Goal: Task Accomplishment & Management: Complete application form

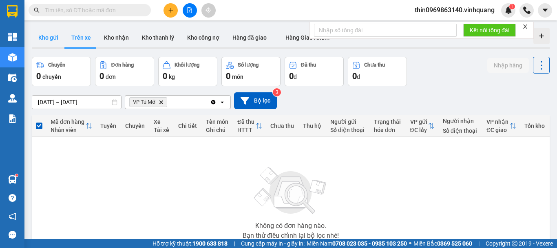
click at [48, 34] on button "Kho gửi" at bounding box center [48, 38] width 33 height 20
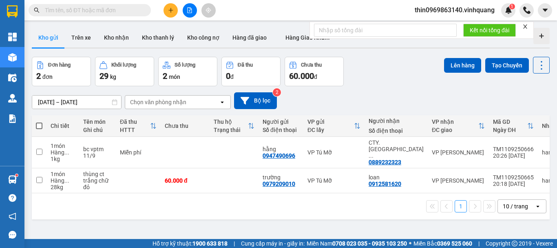
click at [38, 126] on span at bounding box center [39, 125] width 7 height 7
click at [39, 122] on input "checkbox" at bounding box center [39, 122] width 0 height 0
checkbox input "true"
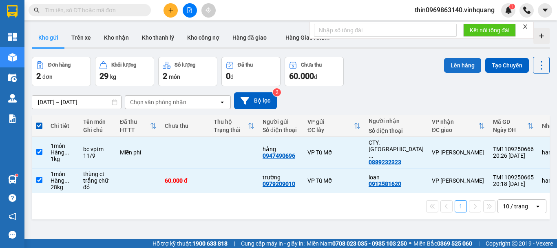
click at [459, 62] on button "Lên hàng" at bounding box center [462, 65] width 37 height 15
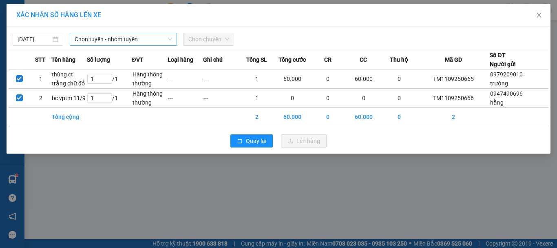
click at [122, 41] on span "Chọn tuyến - nhóm tuyến" at bounding box center [123, 39] width 97 height 12
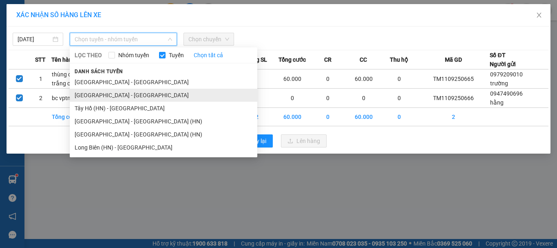
click at [102, 96] on li "[GEOGRAPHIC_DATA] - [GEOGRAPHIC_DATA]" at bounding box center [164, 95] width 188 height 13
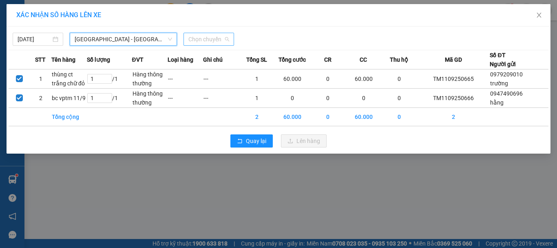
click at [216, 38] on span "Chọn chuyến" at bounding box center [208, 39] width 41 height 12
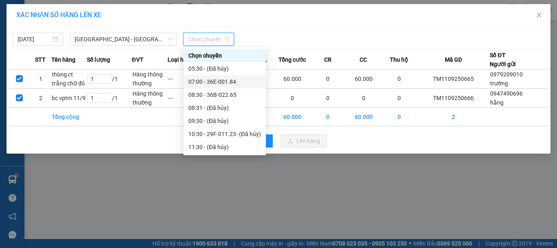
click at [212, 80] on div "07:00 - 36E-001.84" at bounding box center [224, 81] width 73 height 9
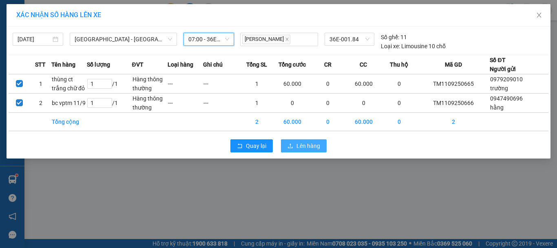
click at [302, 146] on span "Lên hàng" at bounding box center [309, 145] width 24 height 9
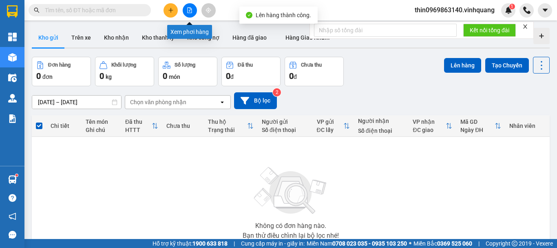
click at [187, 13] on button at bounding box center [190, 10] width 14 height 14
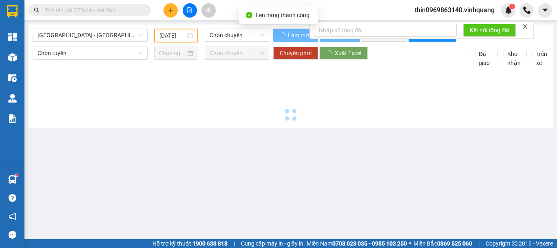
type input "[DATE]"
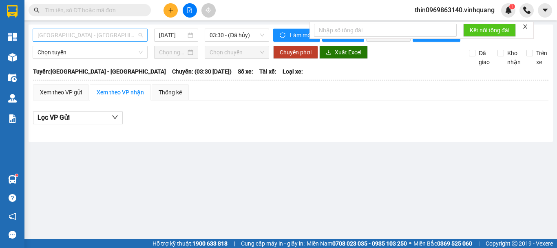
click at [80, 37] on span "[GEOGRAPHIC_DATA] - [GEOGRAPHIC_DATA]" at bounding box center [90, 35] width 105 height 12
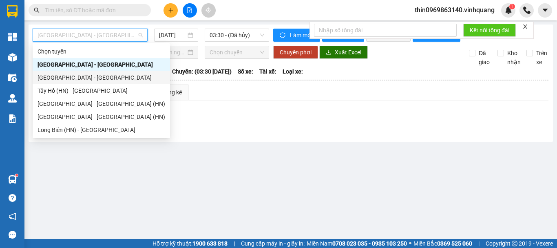
click at [65, 78] on div "[GEOGRAPHIC_DATA] - [GEOGRAPHIC_DATA]" at bounding box center [102, 77] width 128 height 9
type input "[DATE]"
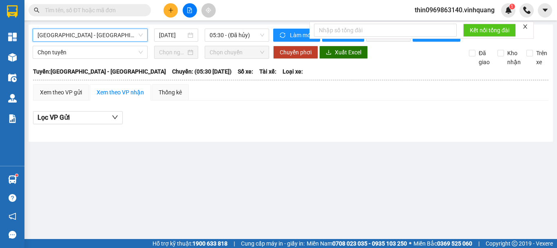
click at [219, 42] on div "[GEOGRAPHIC_DATA] - [GEOGRAPHIC_DATA] [GEOGRAPHIC_DATA] - [GEOGRAPHIC_DATA] [DA…" at bounding box center [151, 35] width 237 height 13
click at [224, 39] on span "05:30 - (Đã hủy)" at bounding box center [237, 35] width 55 height 12
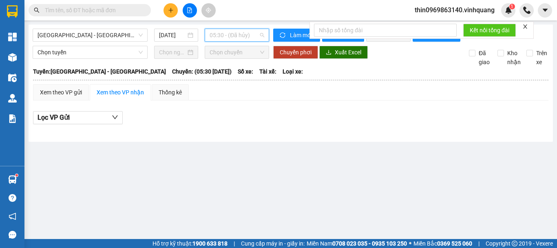
click at [232, 37] on span "05:30 - (Đã hủy)" at bounding box center [237, 35] width 55 height 12
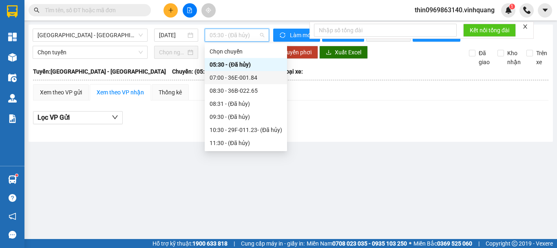
click at [238, 78] on div "07:00 - 36E-001.84" at bounding box center [246, 77] width 73 height 9
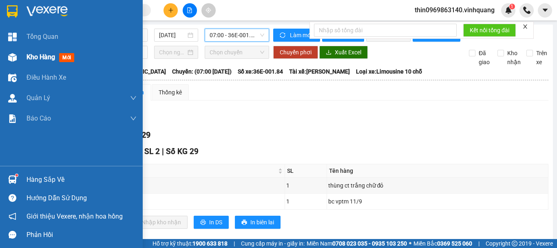
click at [39, 56] on span "Kho hàng" at bounding box center [41, 57] width 29 height 8
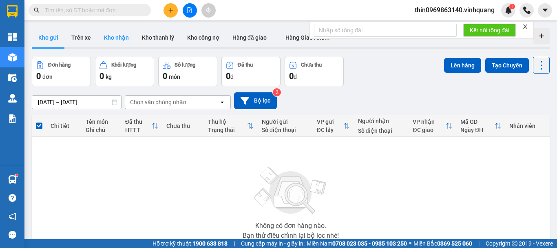
click at [114, 35] on button "Kho nhận" at bounding box center [116, 38] width 38 height 20
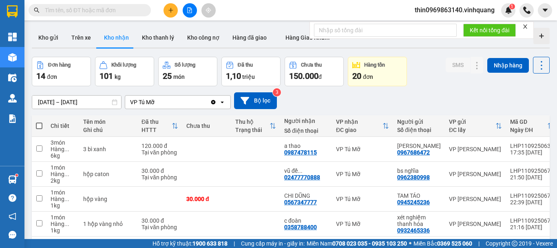
scroll to position [82, 0]
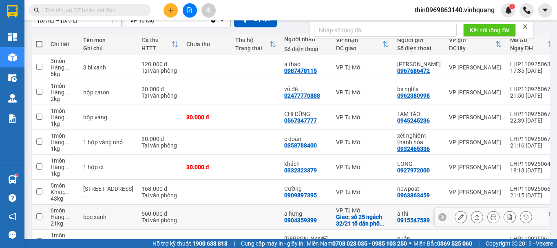
click at [284, 218] on div "0904359399" at bounding box center [300, 220] width 33 height 7
click at [491, 214] on icon at bounding box center [494, 217] width 6 height 6
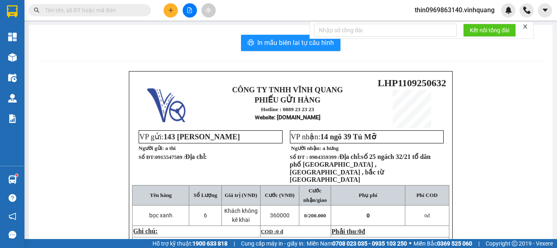
scroll to position [41, 0]
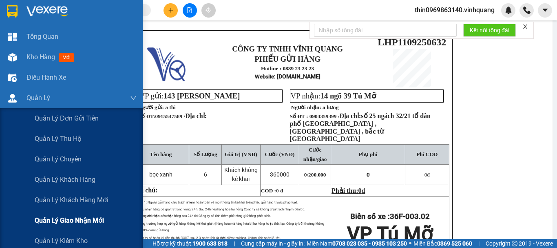
click at [89, 218] on span "Quản lý giao nhận mới" at bounding box center [69, 220] width 69 height 10
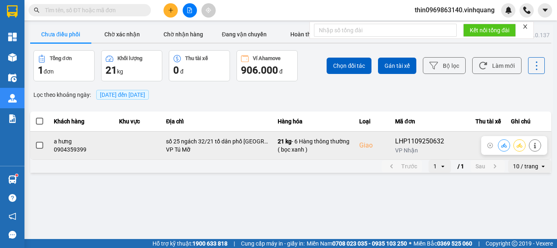
click at [41, 144] on span at bounding box center [39, 145] width 7 height 7
click at [35, 141] on input "checkbox" at bounding box center [35, 141] width 0 height 0
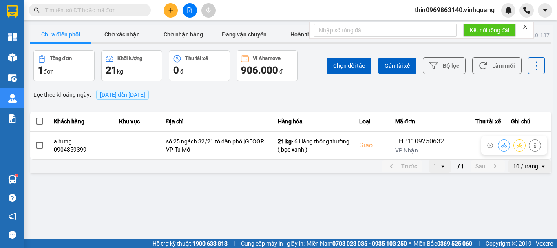
click at [41, 144] on span at bounding box center [39, 145] width 7 height 7
click at [35, 141] on input "checkbox" at bounding box center [35, 141] width 0 height 0
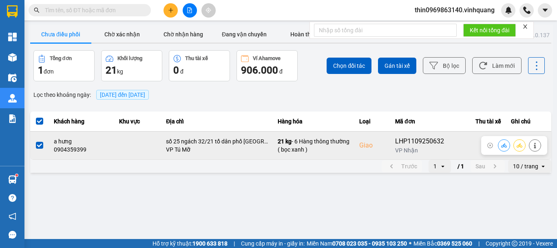
click at [507, 149] on button at bounding box center [503, 145] width 11 height 14
drag, startPoint x: 511, startPoint y: 153, endPoint x: 507, endPoint y: 149, distance: 6.3
click at [507, 149] on button at bounding box center [503, 145] width 11 height 14
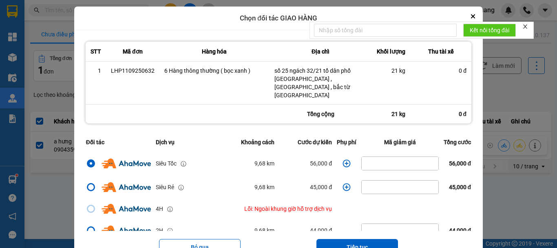
click at [343, 159] on icon "dialog" at bounding box center [347, 163] width 8 height 8
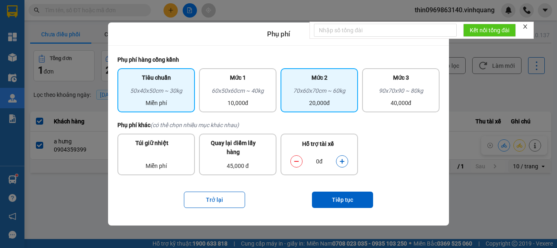
click at [322, 92] on div "70x60x70cm ~ 60kg" at bounding box center [320, 92] width 68 height 12
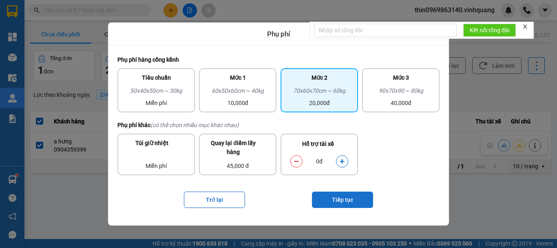
click at [334, 199] on button "Tiếp tục" at bounding box center [342, 199] width 61 height 16
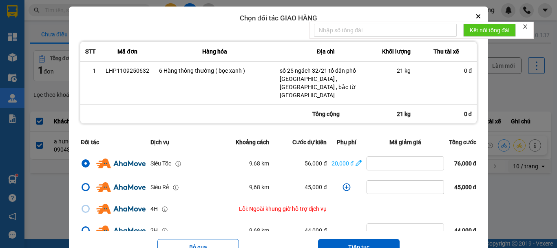
click at [356, 159] on icon "dialog" at bounding box center [359, 163] width 6 height 8
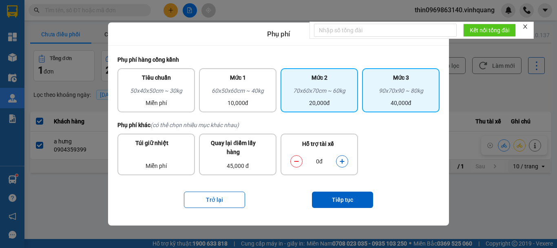
click at [417, 90] on div "90x70x90 ~ 80kg" at bounding box center [401, 92] width 68 height 12
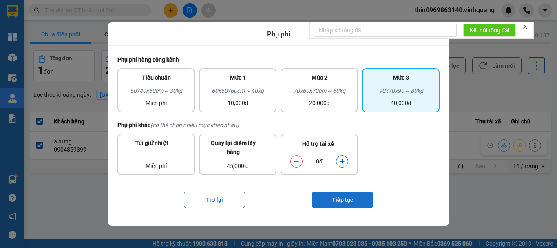
click at [339, 202] on button "Tiếp tục" at bounding box center [342, 199] width 61 height 16
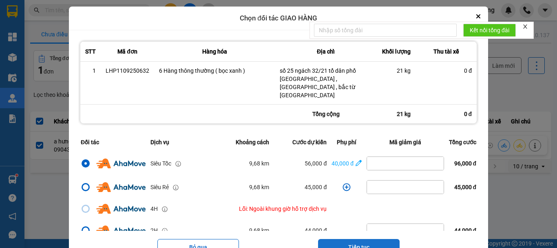
click at [359, 239] on button "Tiếp tục" at bounding box center [359, 247] width 82 height 16
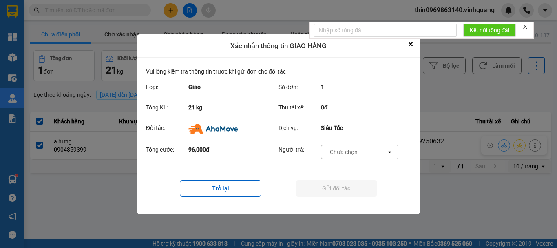
click at [348, 150] on div "-- Chưa chọn --" at bounding box center [343, 152] width 37 height 8
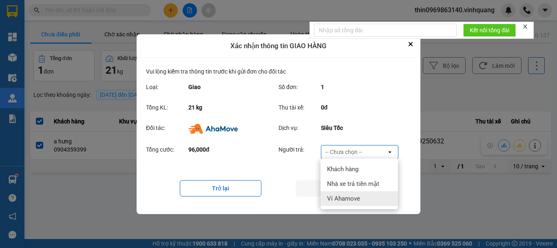
click at [342, 193] on div "Ví Ahamove" at bounding box center [359, 198] width 77 height 15
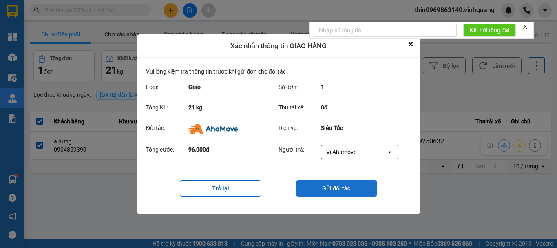
click at [343, 187] on button "Gửi đối tác" at bounding box center [337, 188] width 82 height 16
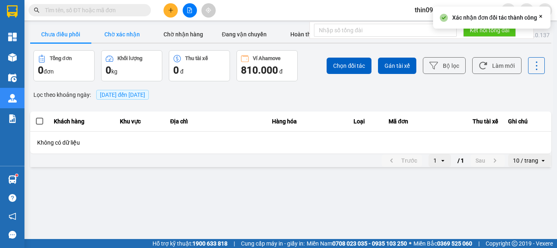
click at [129, 31] on button "Chờ xác nhận" at bounding box center [121, 34] width 61 height 16
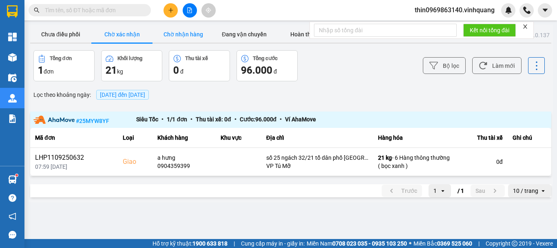
click at [187, 36] on button "Chờ nhận hàng" at bounding box center [183, 34] width 61 height 16
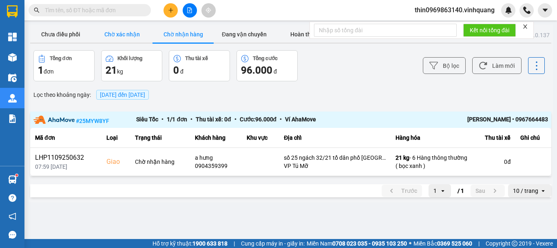
click at [122, 30] on button "Chờ xác nhận" at bounding box center [121, 34] width 61 height 16
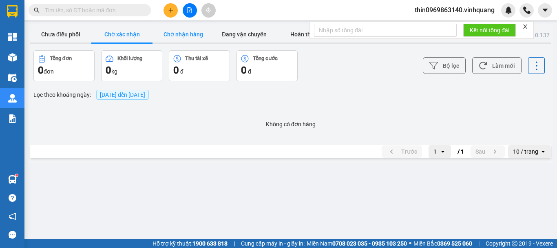
click at [196, 34] on button "Chờ nhận hàng" at bounding box center [183, 34] width 61 height 16
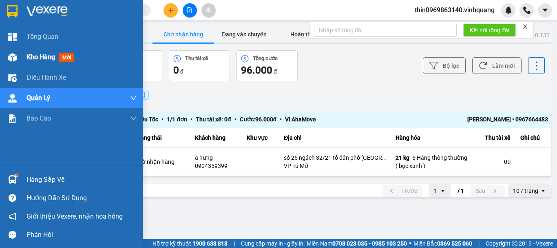
click at [43, 53] on span "Kho hàng" at bounding box center [41, 57] width 29 height 8
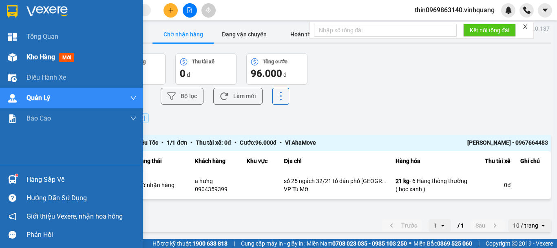
click at [43, 53] on span "Kho hàng" at bounding box center [41, 57] width 29 height 8
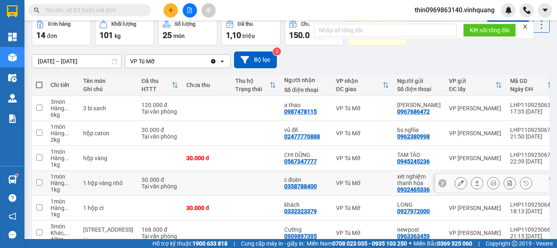
scroll to position [122, 0]
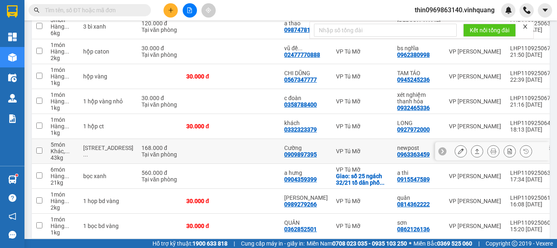
click at [39, 149] on input "checkbox" at bounding box center [39, 150] width 6 height 6
click at [37, 153] on input "checkbox" at bounding box center [39, 150] width 6 height 6
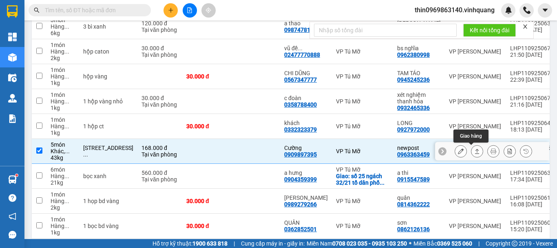
click at [471, 149] on button at bounding box center [476, 151] width 11 height 14
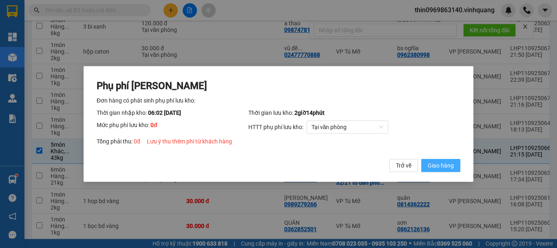
click at [447, 163] on span "Giao hàng" at bounding box center [441, 165] width 26 height 9
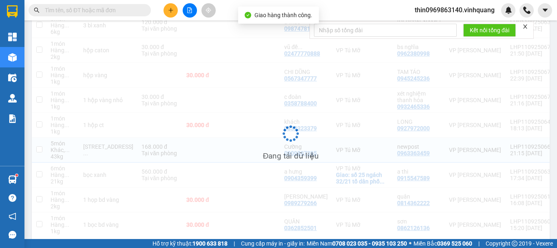
checkbox input "false"
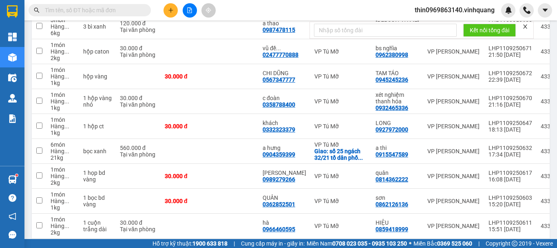
click at [115, 8] on input "text" at bounding box center [93, 10] width 96 height 9
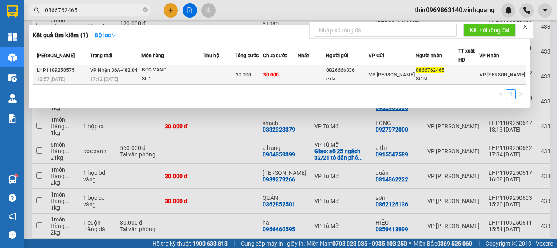
type input "0866762465"
click at [213, 75] on td at bounding box center [219, 74] width 31 height 19
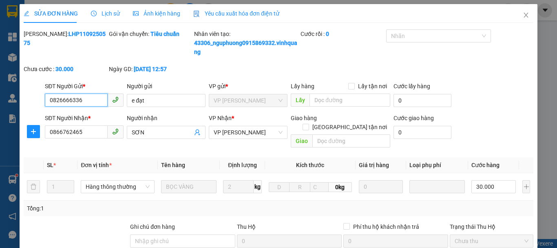
type input "0826666336"
type input "e đạt"
type input "0866762465"
type input "SƠN"
type input "30.000"
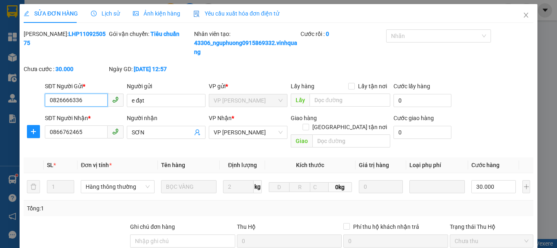
type input "30.000"
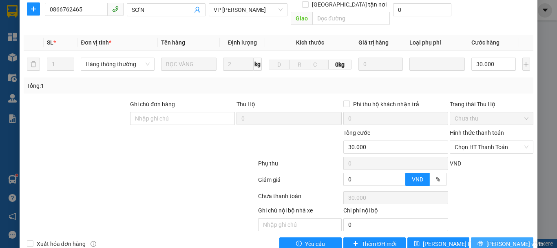
click at [502, 239] on span "[PERSON_NAME] và In" at bounding box center [515, 243] width 57 height 9
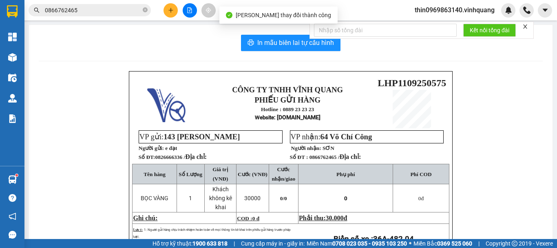
scroll to position [41, 0]
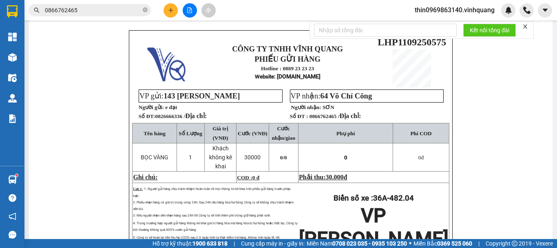
click at [166, 11] on button at bounding box center [171, 10] width 14 height 14
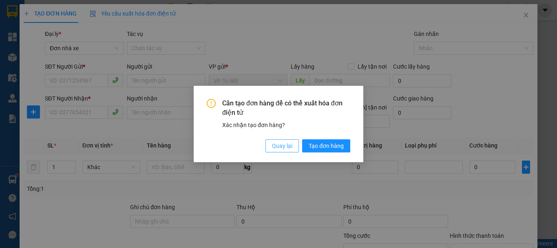
click at [280, 147] on span "Quay lại" at bounding box center [282, 145] width 20 height 9
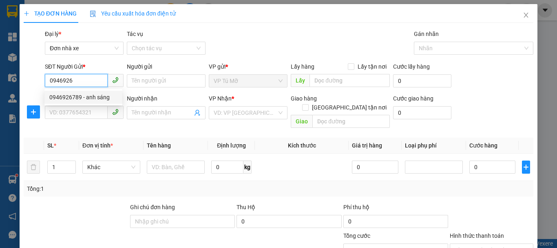
click at [98, 96] on div "0946926789 - anh sáng" at bounding box center [83, 97] width 68 height 9
type input "0946926789"
type input "anh sáng"
type input "0918603888"
type input "cường"
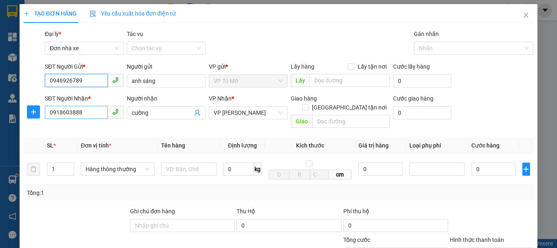
type input "0946926789"
click at [90, 113] on input "0918603888" at bounding box center [76, 112] width 63 height 13
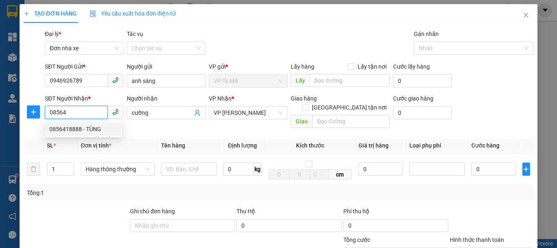
click at [90, 125] on div "0856418888 - TÙNG" at bounding box center [83, 128] width 68 height 9
type input "0856418888"
type input "TÙNG"
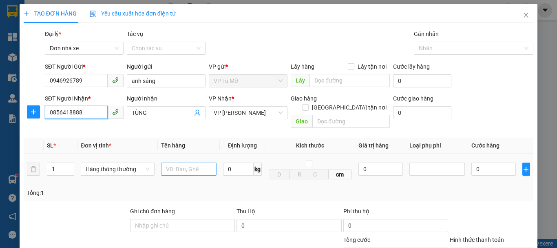
type input "0856418888"
click at [184, 164] on input "text" at bounding box center [188, 168] width 55 height 13
type input "xốp dính liền"
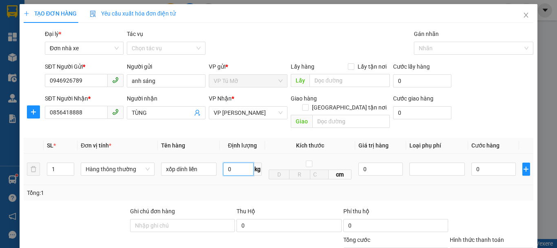
click at [241, 162] on input "0" at bounding box center [238, 168] width 31 height 13
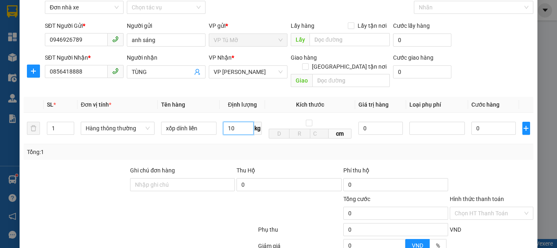
scroll to position [117, 0]
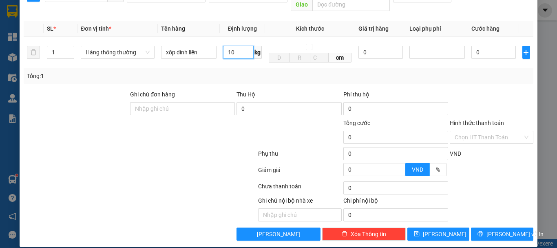
type input "10"
click at [508, 229] on span "[PERSON_NAME] và In" at bounding box center [515, 233] width 57 height 9
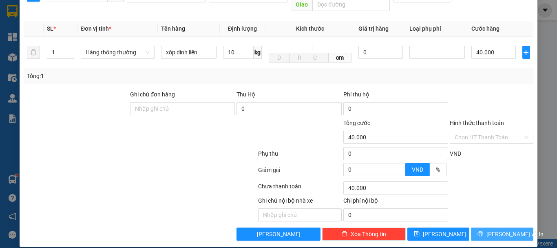
type input "40.000"
click at [505, 232] on div "TẠO ĐƠN HÀNG Yêu cầu xuất hóa đơn điện tử Transit Pickup Surcharge Ids Transit …" at bounding box center [279, 66] width 518 height 359
click at [499, 229] on span "[PERSON_NAME] và In" at bounding box center [515, 233] width 57 height 9
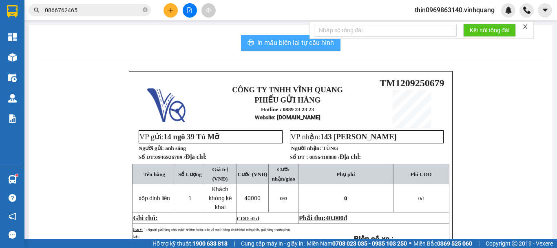
click at [272, 39] on span "In mẫu biên lai tự cấu hình" at bounding box center [295, 43] width 77 height 10
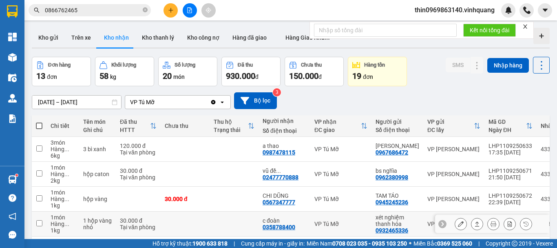
click at [39, 225] on input "checkbox" at bounding box center [39, 223] width 6 height 6
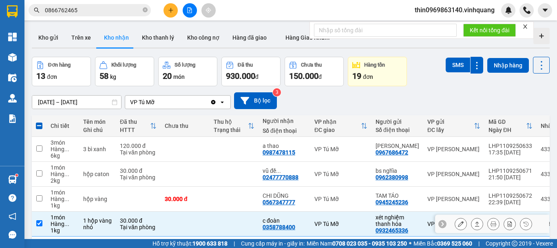
click at [477, 225] on div at bounding box center [477, 223] width 12 height 12
click at [474, 224] on icon at bounding box center [477, 224] width 6 height 6
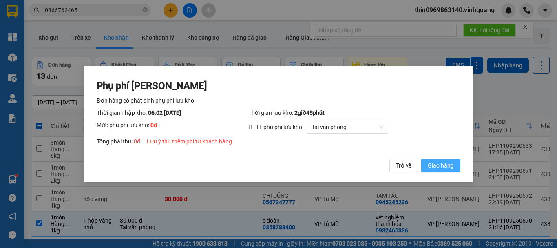
click at [440, 162] on span "Giao hàng" at bounding box center [441, 165] width 26 height 9
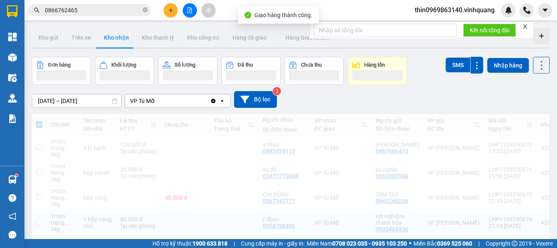
checkbox input "false"
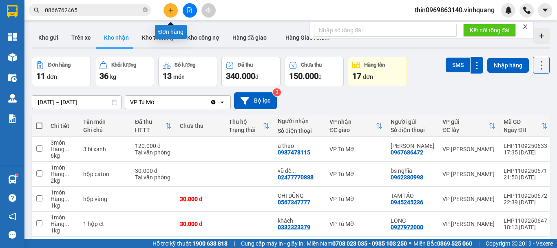
click at [169, 9] on icon "plus" at bounding box center [171, 10] width 6 height 6
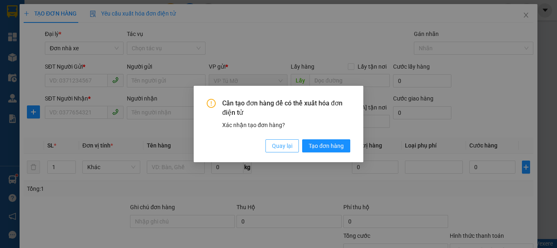
click at [285, 145] on span "Quay lại" at bounding box center [282, 145] width 20 height 9
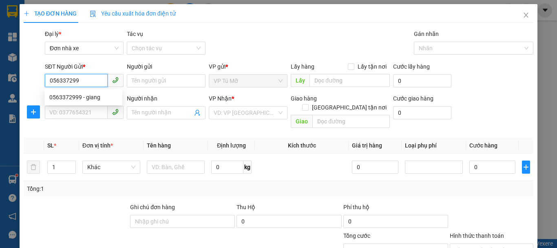
type input "0563372999"
click at [96, 100] on div "0563372999 - giang" at bounding box center [83, 97] width 68 height 9
type input "giang"
type input "0934051267"
type input "cô tâm"
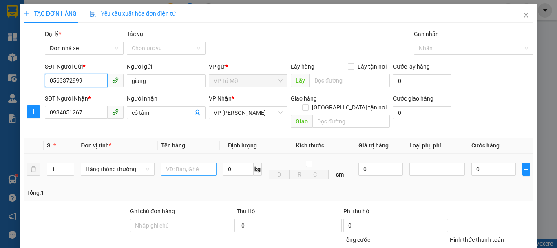
type input "0563372999"
click at [183, 163] on input "text" at bounding box center [188, 168] width 55 height 13
type input "bọc đen nhỏ"
click at [239, 165] on input "0" at bounding box center [238, 168] width 31 height 13
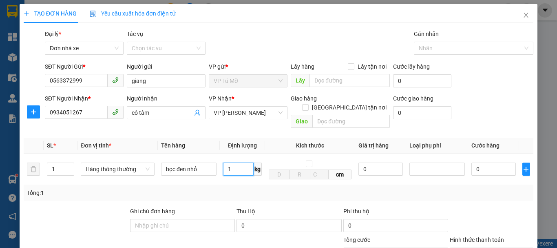
scroll to position [82, 0]
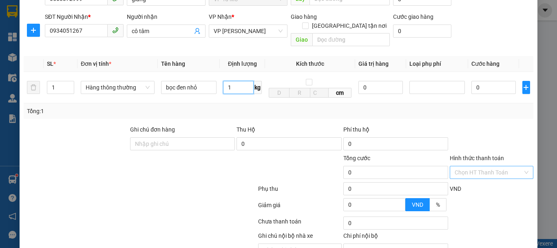
type input "1"
click at [483, 166] on input "Hình thức thanh toán" at bounding box center [489, 172] width 68 height 12
type input "30.000"
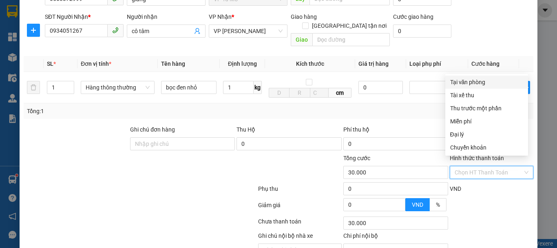
click at [464, 82] on div "Tại văn phòng" at bounding box center [486, 81] width 73 height 9
type input "0"
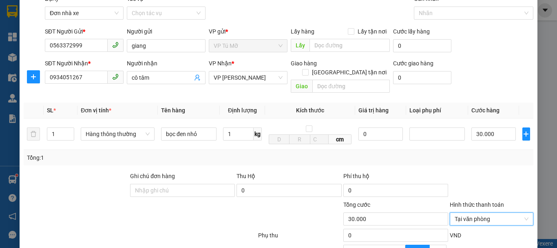
scroll to position [117, 0]
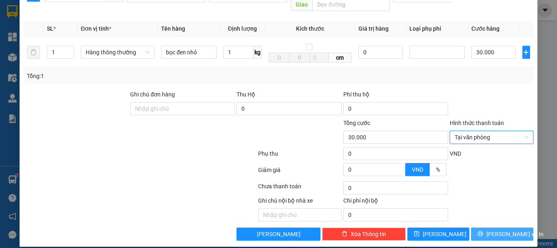
click at [500, 229] on span "[PERSON_NAME] và In" at bounding box center [515, 233] width 57 height 9
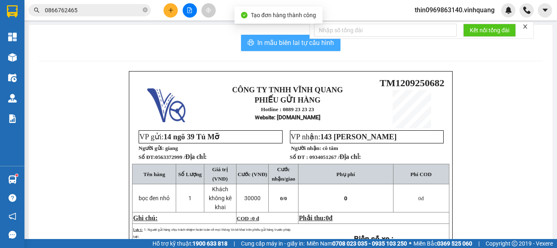
click at [274, 43] on span "In mẫu biên lai tự cấu hình" at bounding box center [295, 43] width 77 height 10
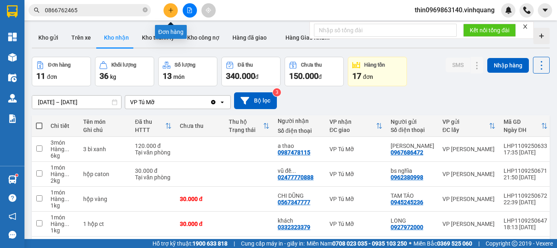
click at [171, 9] on icon "plus" at bounding box center [171, 10] width 6 height 6
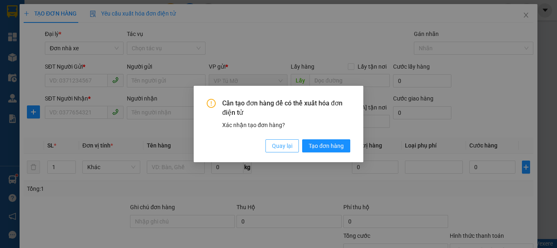
click at [279, 146] on span "Quay lại" at bounding box center [282, 145] width 20 height 9
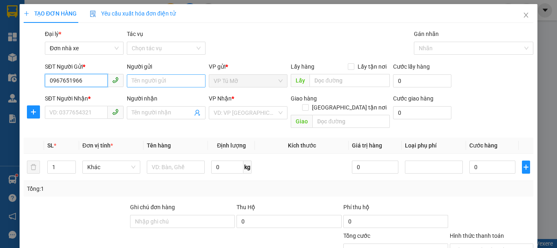
type input "0967651966"
click at [151, 86] on input "Người gửi" at bounding box center [166, 80] width 79 height 13
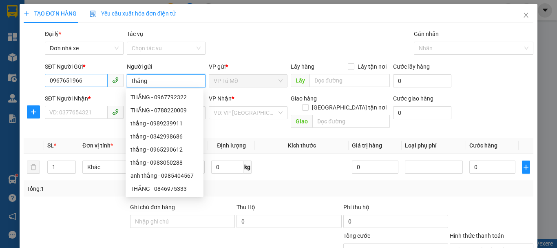
type input "thắng"
click at [95, 81] on input "0967651966" at bounding box center [76, 80] width 63 height 13
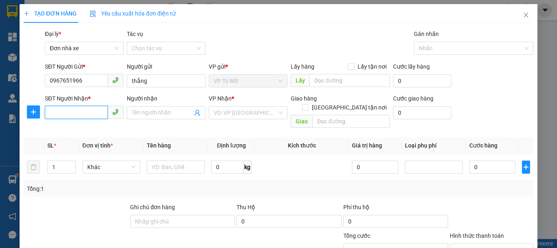
click at [93, 115] on input "SĐT Người Nhận *" at bounding box center [76, 112] width 63 height 13
paste input "0967651966"
type input "0967651966"
click at [92, 82] on input "0967651966" at bounding box center [76, 80] width 63 height 13
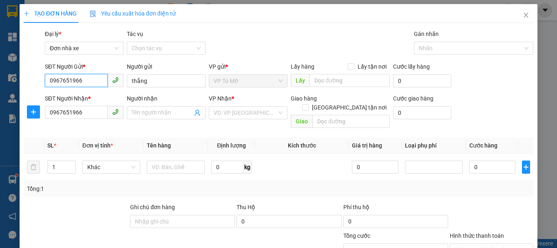
click at [92, 82] on input "0967651966" at bounding box center [76, 80] width 63 height 13
type input "0976251848"
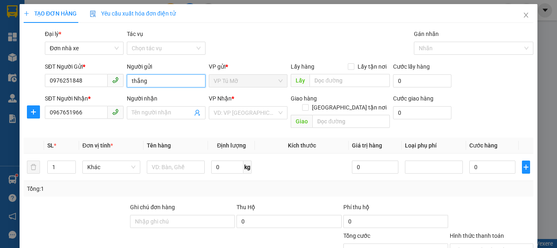
click at [159, 84] on input "thắng" at bounding box center [166, 80] width 79 height 13
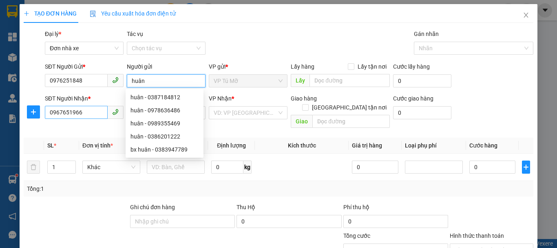
type input "huân"
click at [95, 116] on input "0967651966" at bounding box center [76, 112] width 63 height 13
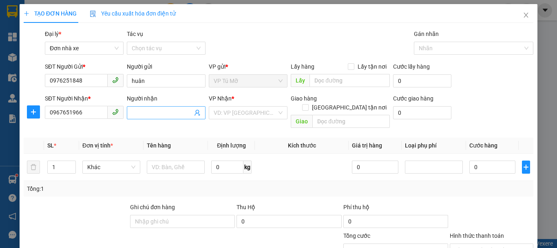
click at [175, 114] on input "Người nhận" at bounding box center [162, 112] width 61 height 9
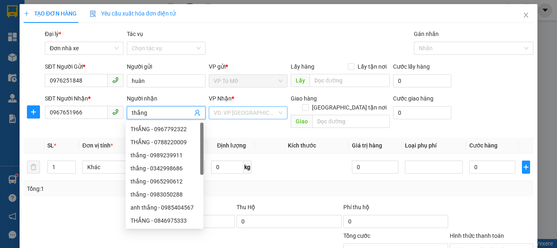
type input "thắng"
click at [237, 115] on input "search" at bounding box center [245, 112] width 63 height 12
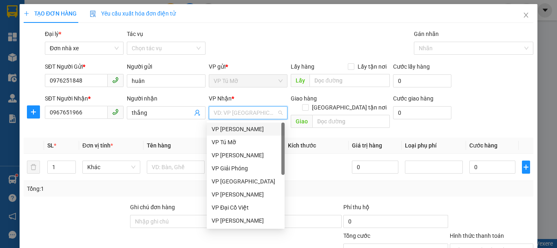
click at [252, 126] on div "VP [PERSON_NAME]" at bounding box center [246, 128] width 68 height 9
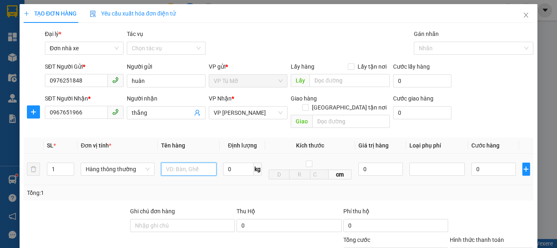
click at [188, 165] on input "text" at bounding box center [188, 168] width 55 height 13
type input "bếp nặng"
click at [233, 162] on input "0" at bounding box center [238, 168] width 31 height 13
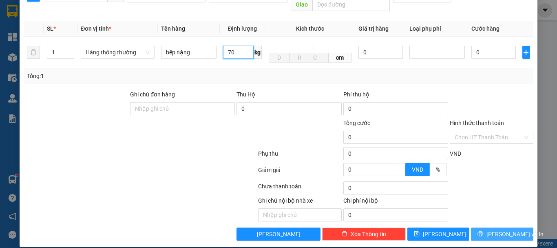
type input "70"
click at [499, 229] on span "[PERSON_NAME] và In" at bounding box center [515, 233] width 57 height 9
type input "100.000"
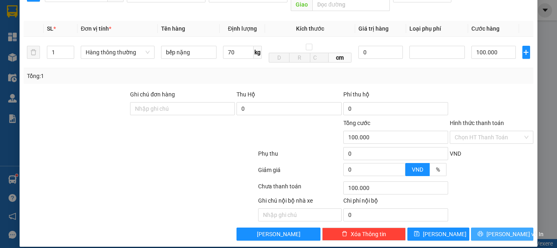
click at [499, 229] on span "[PERSON_NAME] và In" at bounding box center [515, 233] width 57 height 9
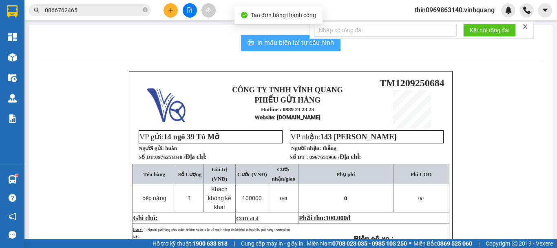
click at [277, 39] on span "In mẫu biên lai tự cấu hình" at bounding box center [295, 43] width 77 height 10
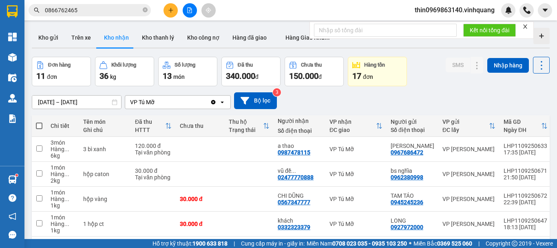
click at [170, 13] on button at bounding box center [171, 10] width 14 height 14
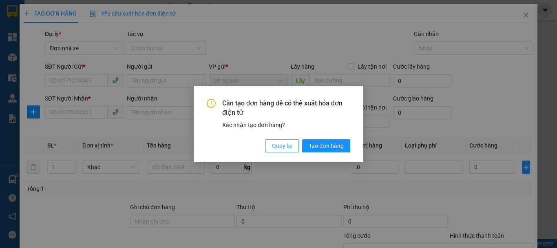
click at [277, 148] on span "Quay lại" at bounding box center [282, 145] width 20 height 9
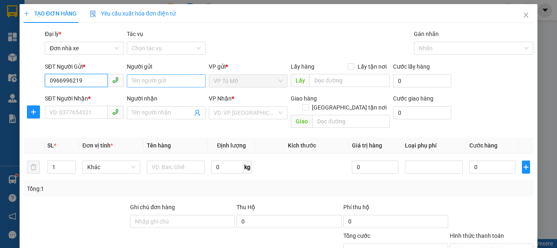
type input "0966996219"
click at [164, 81] on input "Người gửi" at bounding box center [166, 80] width 79 height 13
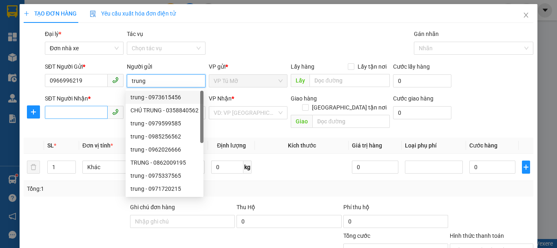
type input "trung"
click at [96, 113] on input "SĐT Người Nhận *" at bounding box center [76, 112] width 63 height 13
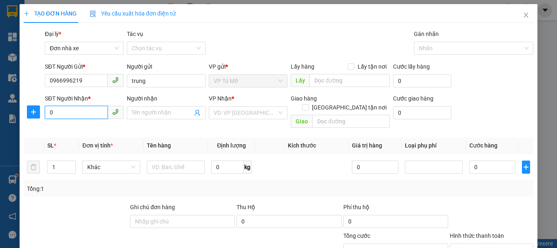
click at [66, 112] on input "0" at bounding box center [76, 112] width 63 height 13
type input "0985611985"
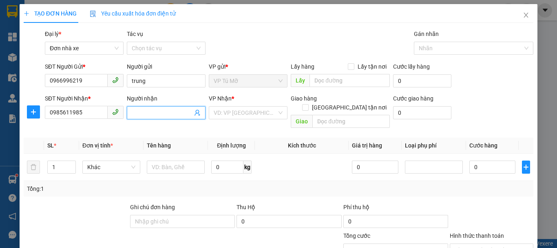
click at [153, 111] on input "Người nhận" at bounding box center [162, 112] width 61 height 9
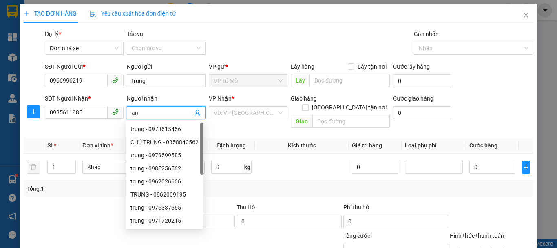
type input "a"
type input "ánh"
click at [228, 122] on div "VP Nhận * VD: VP [GEOGRAPHIC_DATA]" at bounding box center [248, 108] width 79 height 29
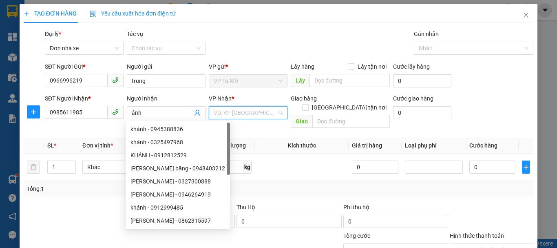
click at [235, 108] on input "search" at bounding box center [245, 112] width 63 height 12
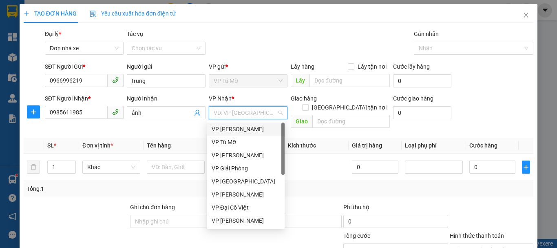
click at [255, 132] on div "VP [PERSON_NAME]" at bounding box center [246, 128] width 68 height 9
click at [255, 137] on th "Kích thước" at bounding box center [302, 145] width 94 height 16
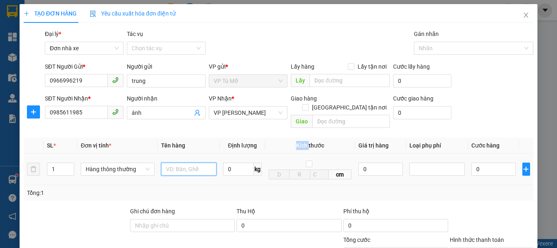
click at [182, 162] on input "text" at bounding box center [188, 168] width 55 height 13
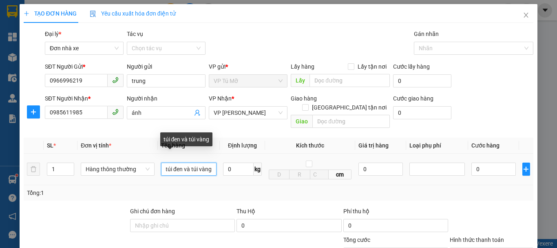
click at [165, 162] on input "túi đen và túi vàng" at bounding box center [188, 168] width 55 height 13
type input "ttúi đen và túi vàng"
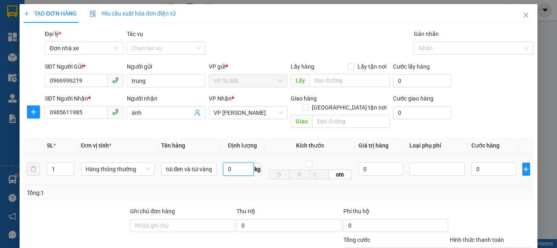
click at [237, 162] on input "0" at bounding box center [238, 168] width 31 height 13
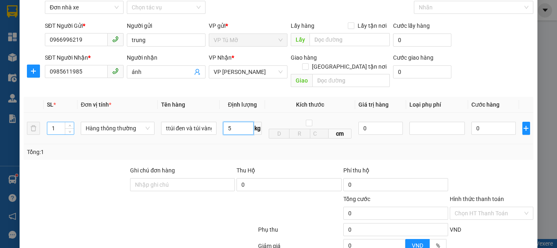
type input "5"
click at [62, 122] on input "1" at bounding box center [60, 128] width 27 height 12
type input "30.000"
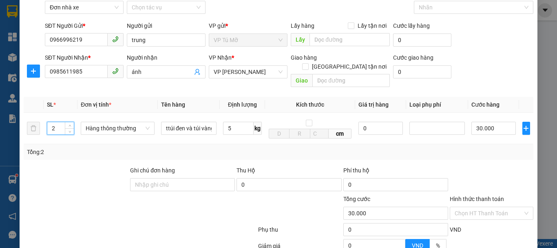
scroll to position [82, 0]
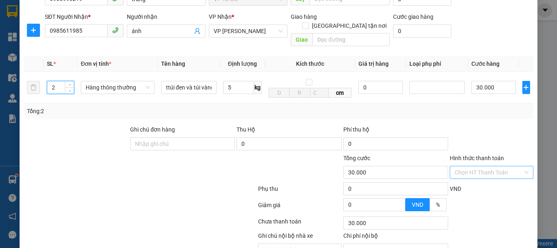
type input "2"
click at [478, 166] on input "Hình thức thanh toán" at bounding box center [489, 172] width 68 height 12
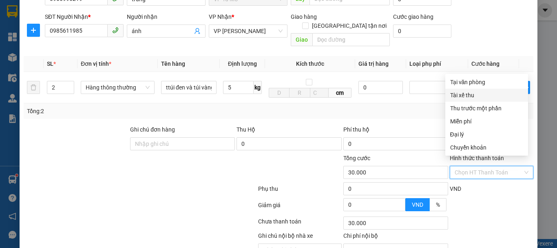
type input "60.000"
click at [464, 86] on div "Tại văn phòng" at bounding box center [486, 81] width 73 height 9
type input "0"
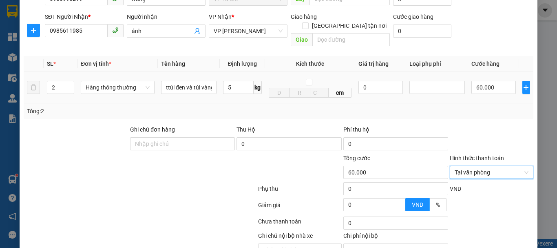
scroll to position [117, 0]
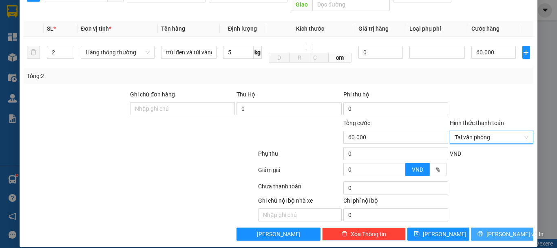
click at [499, 229] on span "[PERSON_NAME] và In" at bounding box center [515, 233] width 57 height 9
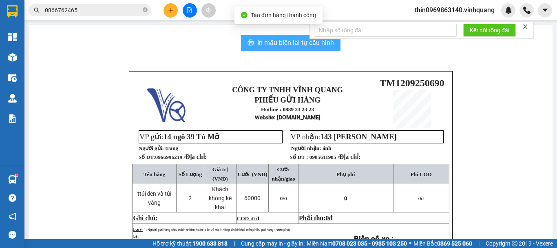
click at [290, 41] on span "In mẫu biên lai tự cấu hình" at bounding box center [295, 43] width 77 height 10
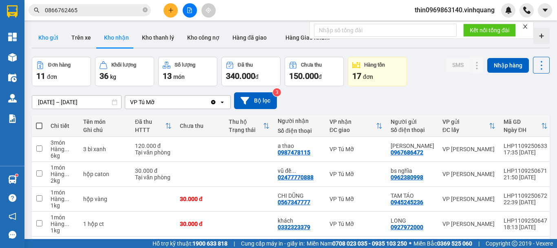
click at [55, 37] on button "Kho gửi" at bounding box center [48, 38] width 33 height 20
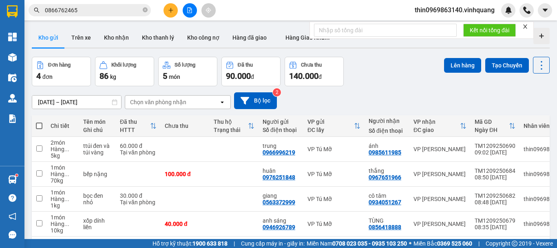
click at [40, 127] on span at bounding box center [39, 125] width 7 height 7
click at [39, 122] on input "checkbox" at bounding box center [39, 122] width 0 height 0
checkbox input "true"
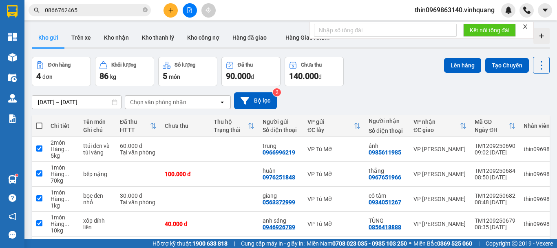
checkbox input "true"
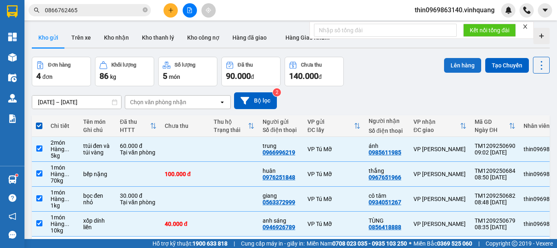
click at [465, 64] on button "Lên hàng" at bounding box center [462, 65] width 37 height 15
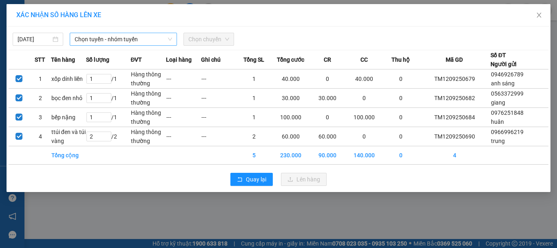
click at [113, 40] on span "Chọn tuyến - nhóm tuyến" at bounding box center [123, 39] width 97 height 12
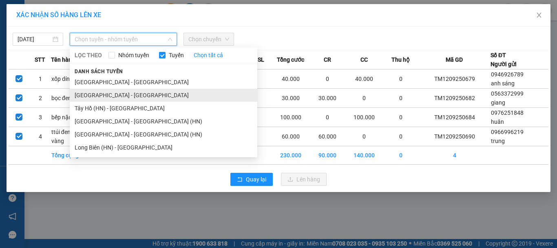
click at [89, 91] on li "[GEOGRAPHIC_DATA] - [GEOGRAPHIC_DATA]" at bounding box center [164, 95] width 188 height 13
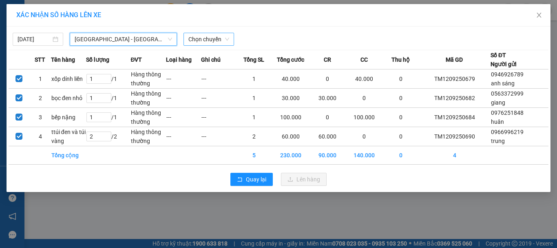
click at [213, 39] on span "Chọn chuyến" at bounding box center [208, 39] width 41 height 12
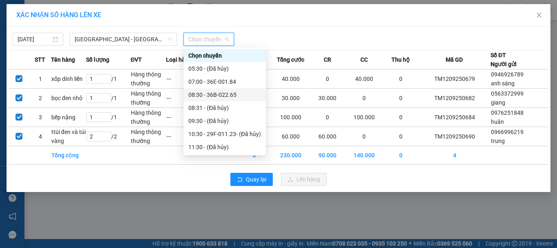
click at [215, 93] on div "08:30 - 36B-022.65" at bounding box center [224, 94] width 73 height 9
click at [215, 93] on td "---" at bounding box center [218, 98] width 35 height 19
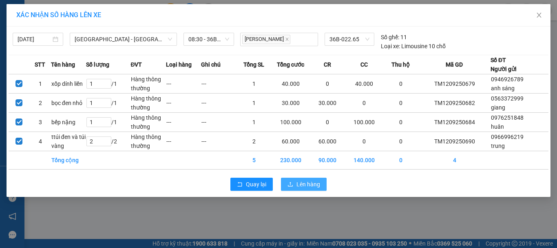
click at [310, 180] on span "Lên hàng" at bounding box center [309, 183] width 24 height 9
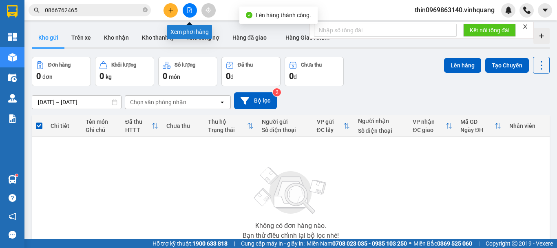
click at [191, 13] on button at bounding box center [190, 10] width 14 height 14
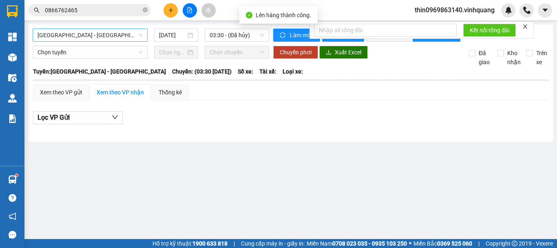
click at [106, 34] on span "[GEOGRAPHIC_DATA] - [GEOGRAPHIC_DATA]" at bounding box center [90, 35] width 105 height 12
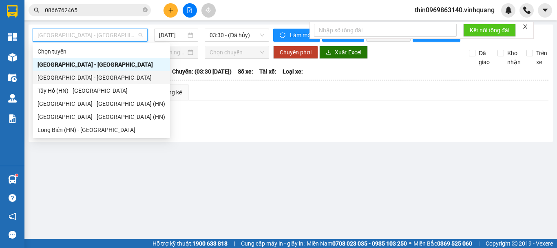
click at [55, 76] on div "[GEOGRAPHIC_DATA] - [GEOGRAPHIC_DATA]" at bounding box center [102, 77] width 128 height 9
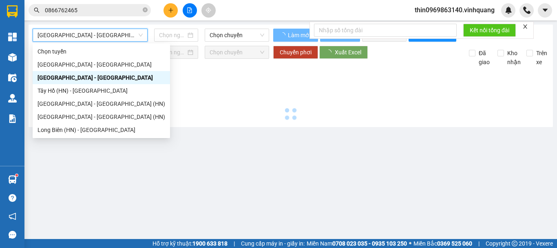
type input "[DATE]"
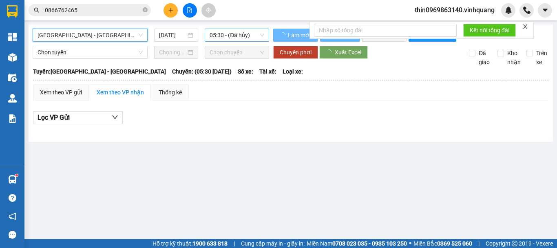
click at [221, 35] on span "05:30 - (Đã hủy)" at bounding box center [237, 35] width 55 height 12
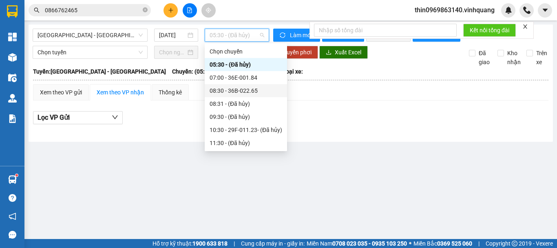
click at [236, 93] on div "08:30 - 36B-022.65" at bounding box center [246, 90] width 73 height 9
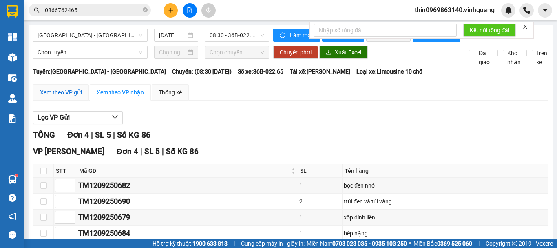
click at [71, 97] on div "Xem theo VP gửi" at bounding box center [61, 92] width 42 height 9
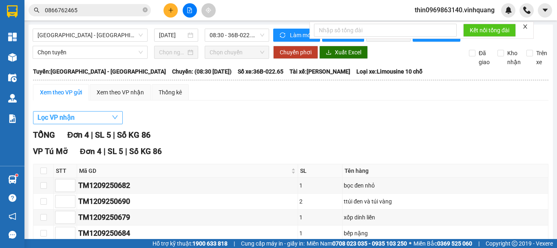
click at [77, 124] on button "Lọc VP nhận" at bounding box center [78, 117] width 90 height 13
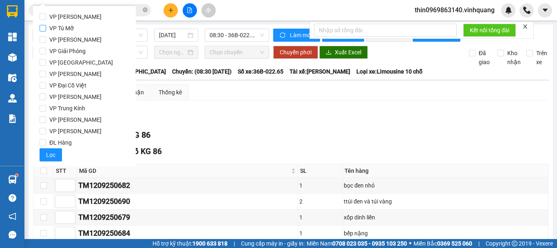
click at [45, 29] on input "VP Tú Mỡ" at bounding box center [43, 28] width 7 height 7
checkbox input "true"
click at [53, 154] on span "Lọc" at bounding box center [50, 154] width 9 height 9
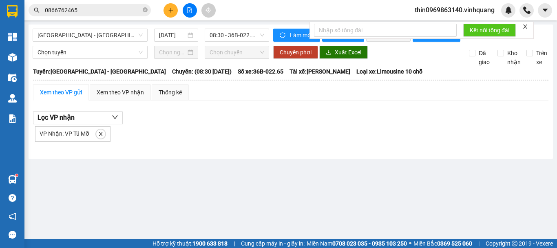
click at [76, 97] on div "Xem theo VP gửi" at bounding box center [61, 92] width 42 height 9
click at [91, 124] on button "Lọc VP nhận" at bounding box center [78, 117] width 90 height 13
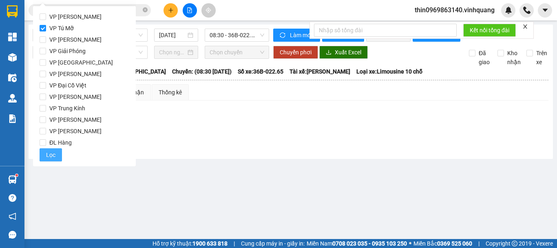
click at [49, 155] on span "Lọc" at bounding box center [50, 154] width 9 height 9
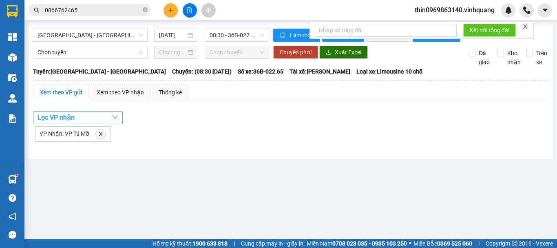
click at [107, 124] on button "Lọc VP nhận" at bounding box center [78, 117] width 90 height 13
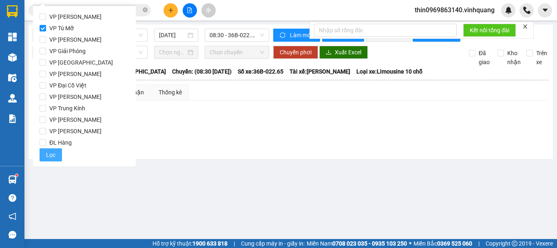
click at [48, 150] on span "Lọc" at bounding box center [50, 154] width 9 height 9
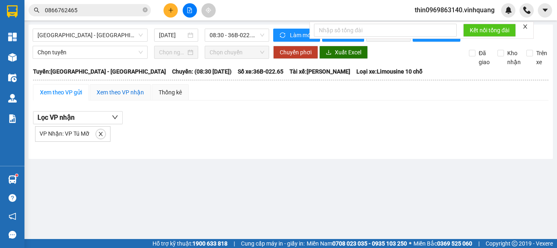
click at [114, 97] on div "Xem theo VP nhận" at bounding box center [120, 92] width 47 height 9
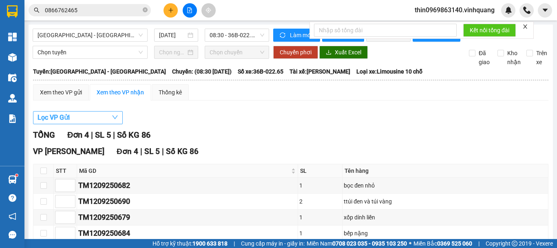
click at [85, 123] on button "Lọc VP Gửi" at bounding box center [78, 117] width 90 height 13
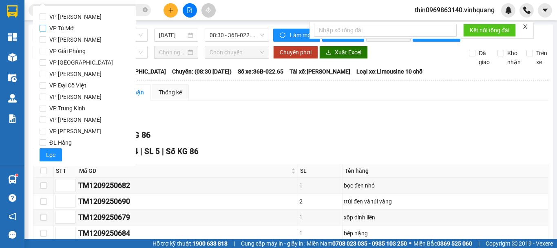
click at [41, 27] on input "VP Tú Mỡ" at bounding box center [43, 28] width 7 height 7
checkbox input "true"
click at [45, 153] on button "Lọc" at bounding box center [51, 154] width 22 height 13
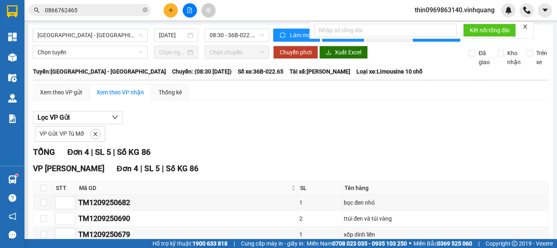
scroll to position [69, 0]
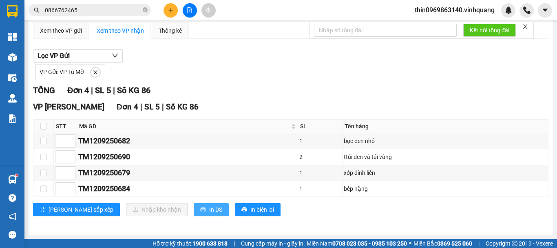
click at [194, 208] on button "In DS" at bounding box center [211, 209] width 35 height 13
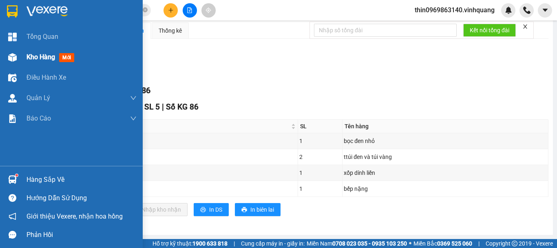
click at [35, 58] on span "Kho hàng" at bounding box center [41, 57] width 29 height 8
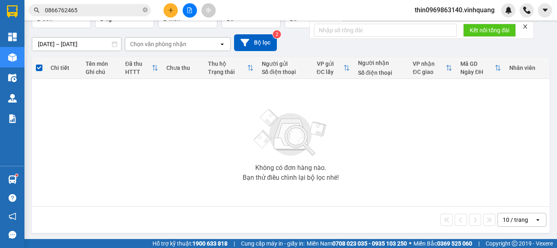
scroll to position [59, 0]
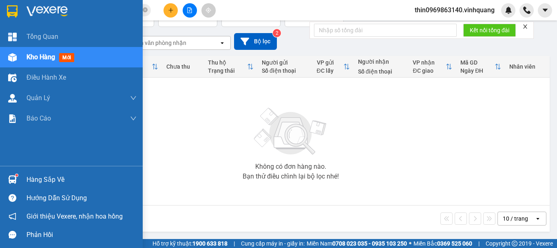
click at [41, 55] on span "Kho hàng" at bounding box center [41, 57] width 29 height 8
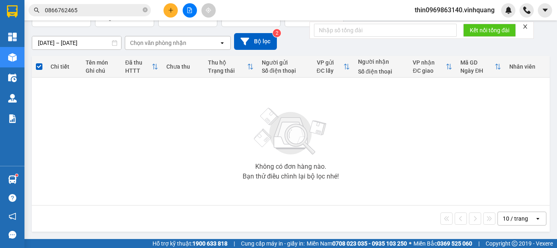
scroll to position [0, 0]
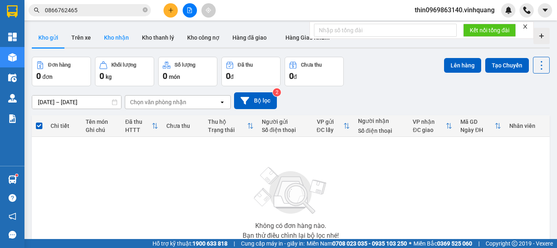
click at [117, 38] on button "Kho nhận" at bounding box center [116, 38] width 38 height 20
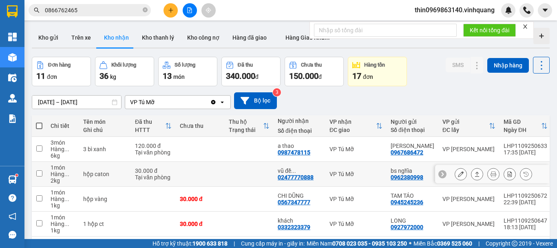
click at [42, 174] on input "checkbox" at bounding box center [39, 173] width 6 height 6
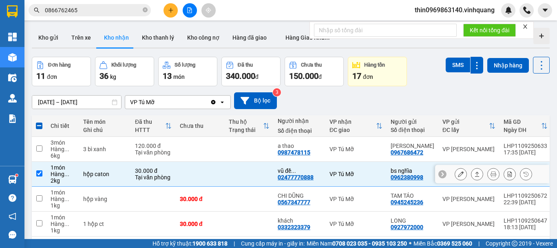
click at [474, 173] on icon at bounding box center [477, 174] width 6 height 6
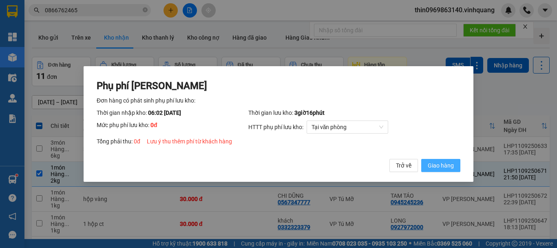
click at [440, 166] on span "Giao hàng" at bounding box center [441, 165] width 26 height 9
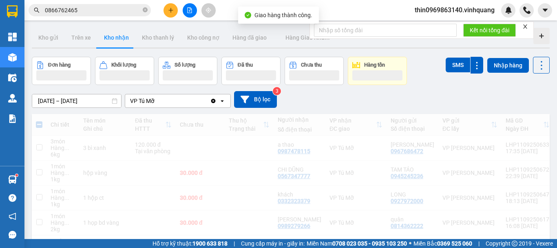
checkbox input "false"
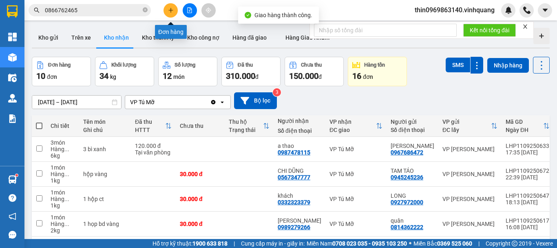
click at [166, 7] on button at bounding box center [171, 10] width 14 height 14
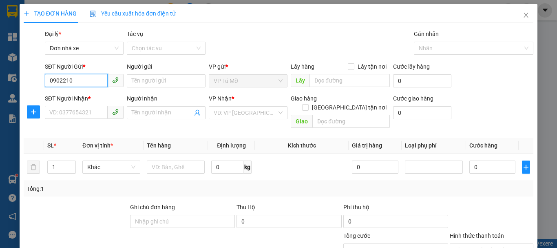
click at [65, 82] on input "0902210" at bounding box center [76, 80] width 63 height 13
click at [80, 82] on input "090210" at bounding box center [76, 80] width 63 height 13
click at [73, 97] on div "0902106383 - dũng" at bounding box center [83, 97] width 68 height 9
type input "0902106383"
type input "dũng"
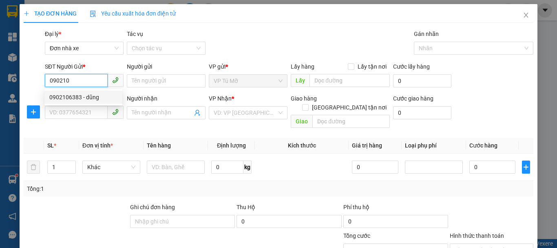
type input "0919770610"
type input "[PERSON_NAME]"
click at [73, 97] on div "0902106383 - dũng" at bounding box center [83, 97] width 68 height 9
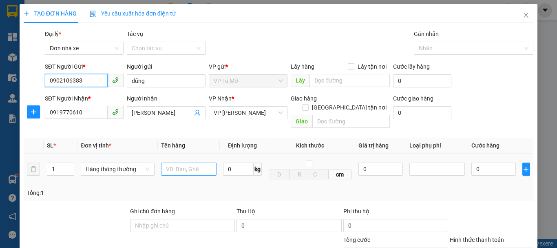
type input "0902106383"
click at [187, 162] on input "text" at bounding box center [188, 168] width 55 height 13
type input "thùng ct"
click at [234, 162] on input "0" at bounding box center [238, 168] width 31 height 13
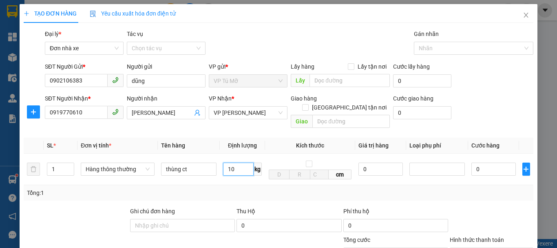
scroll to position [117, 0]
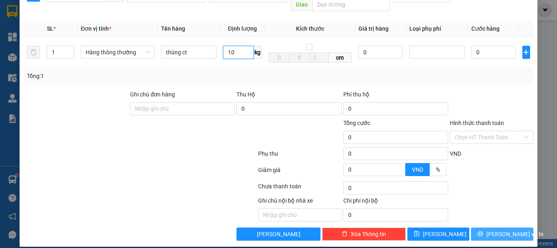
type input "10"
click at [513, 229] on span "[PERSON_NAME] và In" at bounding box center [515, 233] width 57 height 9
type input "40.000"
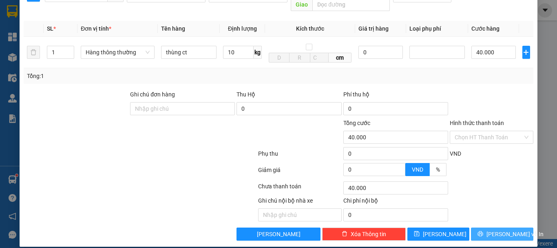
click at [513, 229] on span "[PERSON_NAME] và In" at bounding box center [515, 233] width 57 height 9
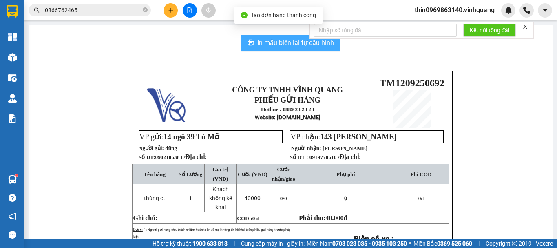
click at [274, 46] on span "In mẫu biên lai tự cấu hình" at bounding box center [295, 43] width 77 height 10
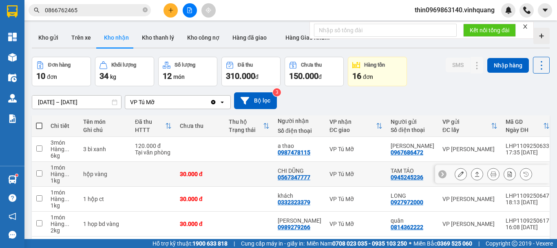
click at [280, 177] on div "0567347777" at bounding box center [294, 177] width 33 height 7
copy div "0567347777"
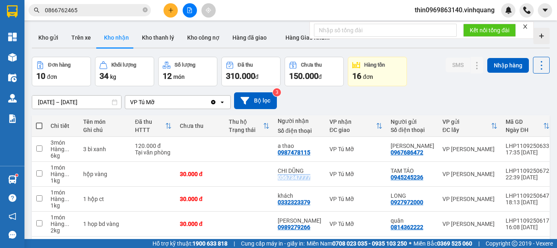
click at [78, 6] on input "0866762465" at bounding box center [93, 10] width 96 height 9
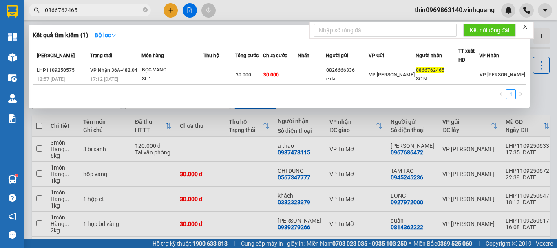
click at [78, 6] on input "0866762465" at bounding box center [93, 10] width 96 height 9
paste input "567347777"
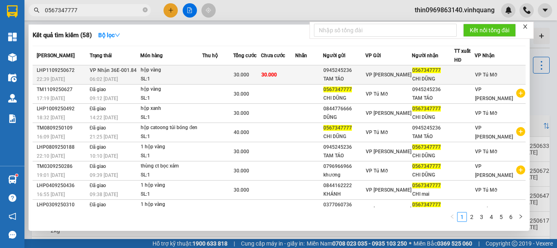
type input "0567347777"
click at [224, 73] on td at bounding box center [217, 74] width 31 height 19
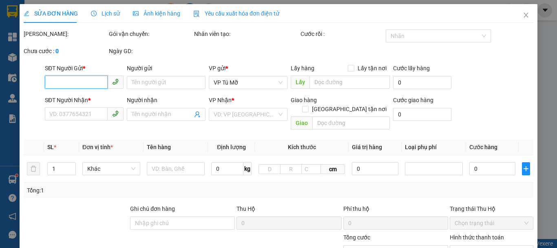
type input "0945245236"
type input "TAM TÁO"
type input "0567347777"
type input "CHI DŨNG"
type input "30.000"
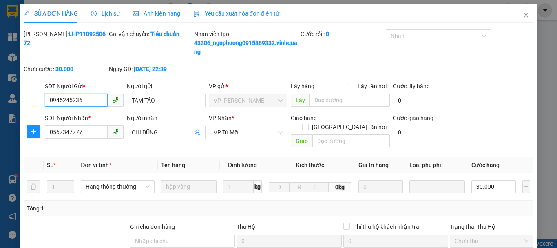
scroll to position [132, 0]
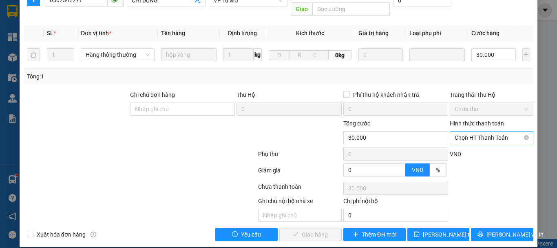
click at [473, 131] on span "Chọn HT Thanh Toán" at bounding box center [492, 137] width 74 height 12
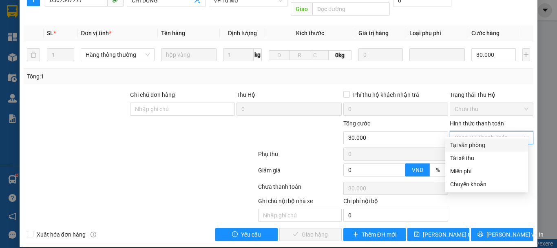
click at [470, 146] on div "Tại văn phòng" at bounding box center [486, 144] width 73 height 9
type input "0"
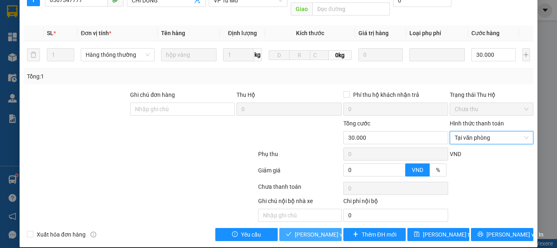
click at [314, 230] on span "[PERSON_NAME] và Giao hàng" at bounding box center [334, 234] width 78 height 9
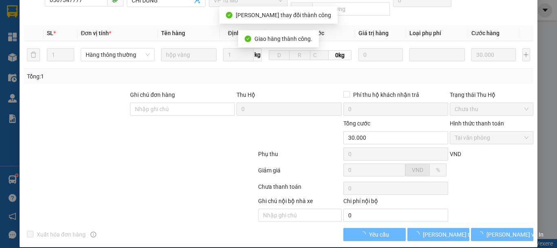
scroll to position [0, 0]
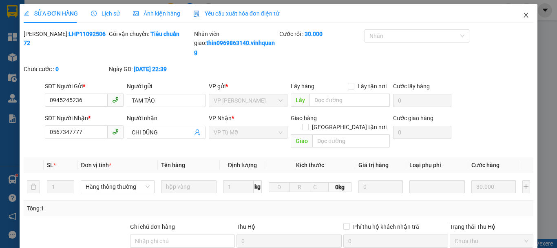
click at [524, 15] on icon "close" at bounding box center [526, 15] width 4 height 5
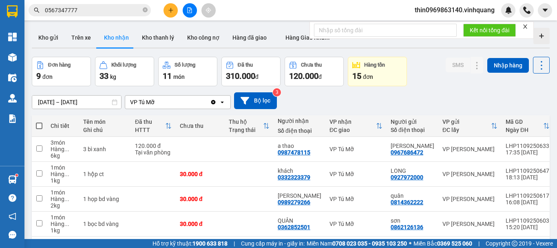
click at [117, 37] on button "Kho nhận" at bounding box center [116, 38] width 38 height 20
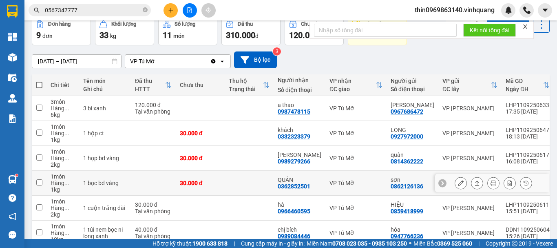
scroll to position [122, 0]
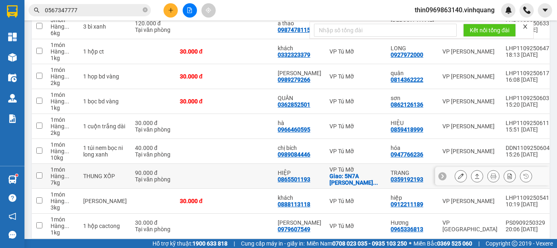
click at [281, 179] on div "0865501193" at bounding box center [294, 179] width 33 height 7
copy div "0865501193"
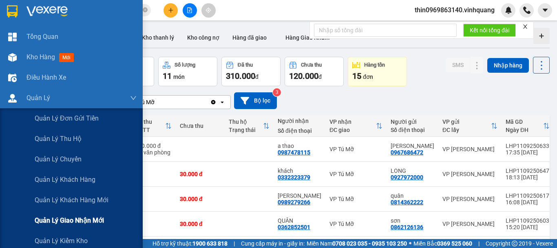
click at [75, 219] on span "Quản lý giao nhận mới" at bounding box center [69, 220] width 69 height 10
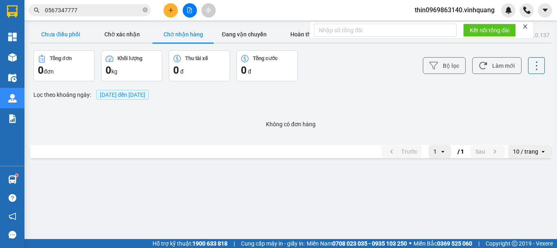
click at [66, 32] on button "Chưa điều phối" at bounding box center [60, 34] width 61 height 16
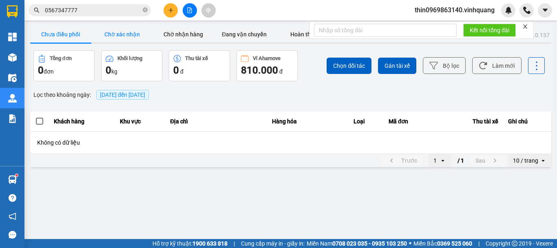
click at [119, 31] on button "Chờ xác nhận" at bounding box center [121, 34] width 61 height 16
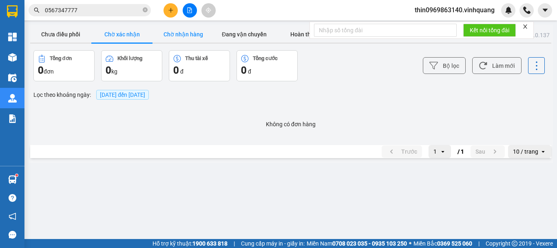
click at [190, 34] on button "Chờ nhận hàng" at bounding box center [183, 34] width 61 height 16
click at [70, 34] on button "Chưa điều phối" at bounding box center [60, 34] width 61 height 16
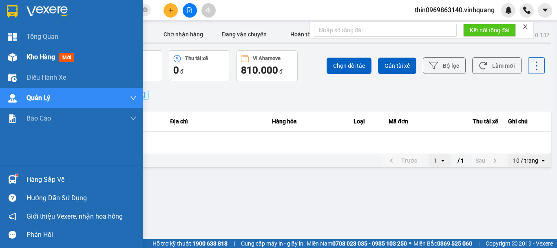
click at [34, 55] on span "Kho hàng" at bounding box center [41, 57] width 29 height 8
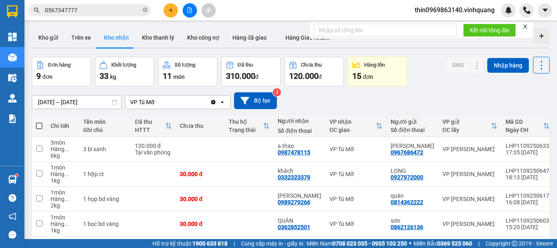
scroll to position [122, 0]
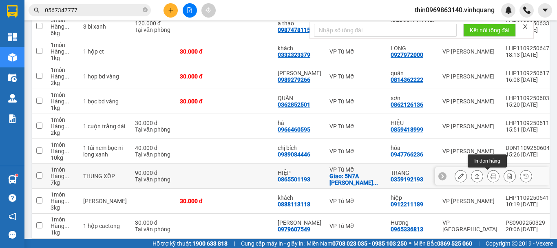
click at [488, 173] on button at bounding box center [493, 176] width 11 height 14
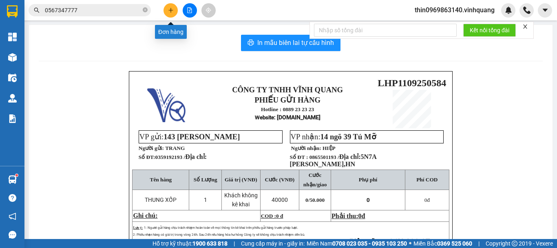
click at [172, 11] on icon "plus" at bounding box center [171, 10] width 6 height 6
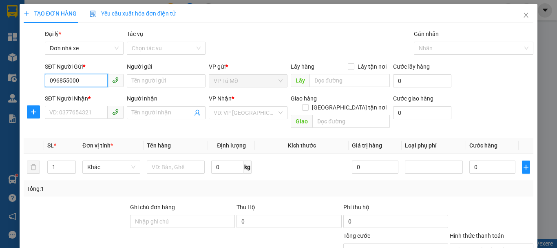
type input "0968550001"
click at [98, 98] on div "0968550001 - Mạnh" at bounding box center [83, 97] width 68 height 9
type input "Mạnh"
type input "0983359107"
type input "ngọc"
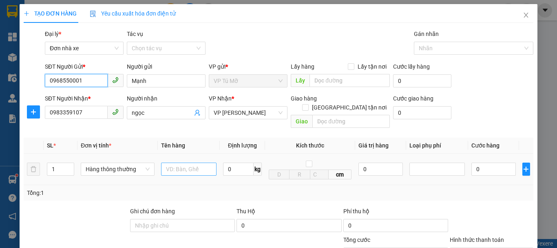
type input "0968550001"
click at [181, 162] on input "text" at bounding box center [188, 168] width 55 height 13
type input "hộp đen"
click at [229, 162] on input "0" at bounding box center [238, 168] width 31 height 13
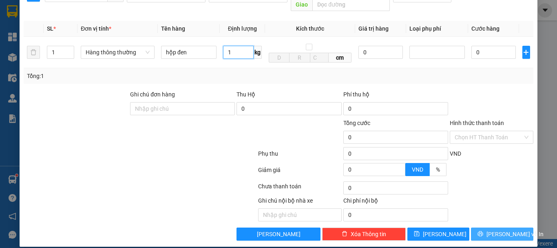
type input "1"
click at [501, 229] on span "[PERSON_NAME] và In" at bounding box center [515, 233] width 57 height 9
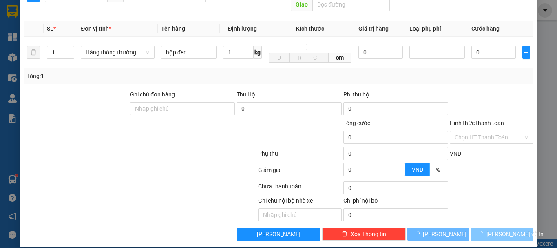
type input "30.000"
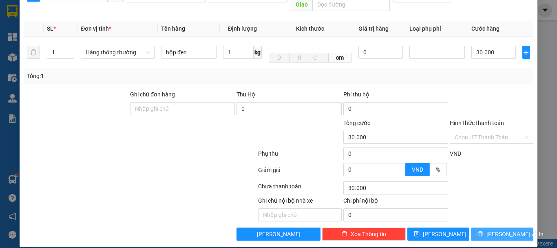
click at [501, 229] on span "[PERSON_NAME] và In" at bounding box center [515, 233] width 57 height 9
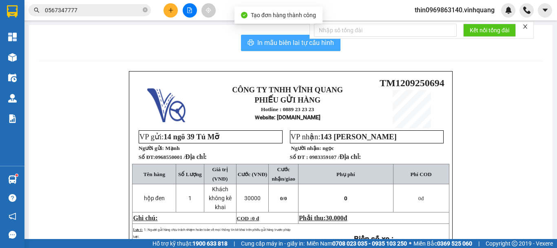
click at [278, 40] on span "In mẫu biên lai tự cấu hình" at bounding box center [295, 43] width 77 height 10
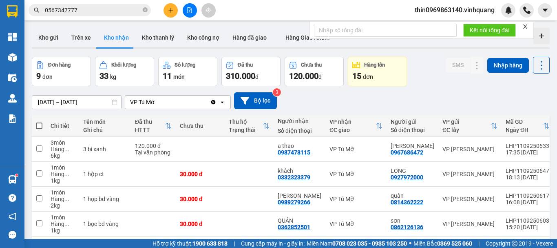
click at [171, 13] on button at bounding box center [171, 10] width 14 height 14
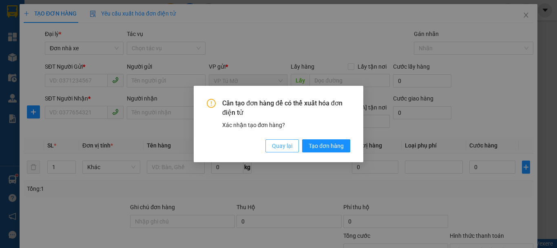
click at [285, 145] on span "Quay lại" at bounding box center [282, 145] width 20 height 9
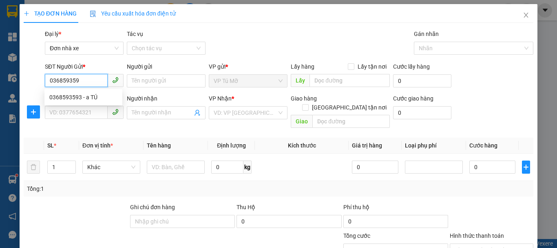
type input "0368593593"
click at [81, 100] on div "0368593593 - a TÚ" at bounding box center [83, 97] width 68 height 9
type input "a TÚ"
type input "0983706699"
type input "sỹ"
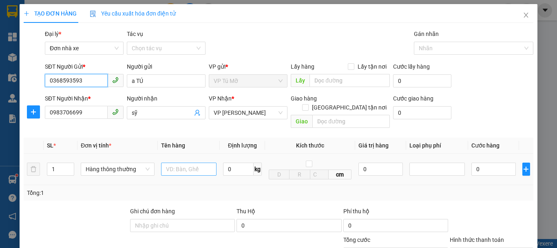
type input "0368593593"
click at [183, 162] on input "text" at bounding box center [188, 168] width 55 height 13
type input "hộp ct"
click at [229, 164] on input "0" at bounding box center [238, 168] width 31 height 13
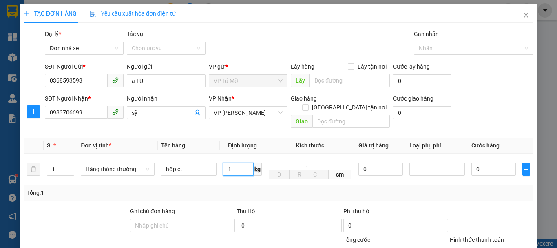
scroll to position [117, 0]
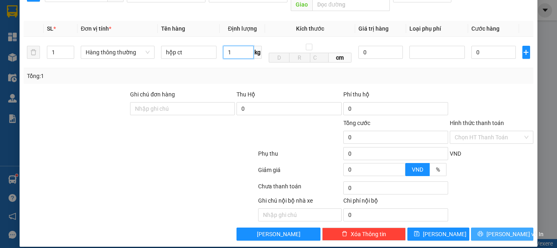
type input "1"
click at [517, 227] on button "[PERSON_NAME] và In" at bounding box center [502, 233] width 62 height 13
type input "30.000"
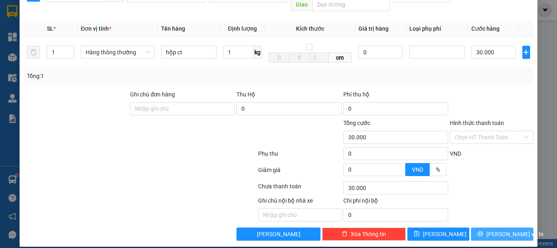
click at [517, 227] on button "[PERSON_NAME] và In" at bounding box center [502, 233] width 62 height 13
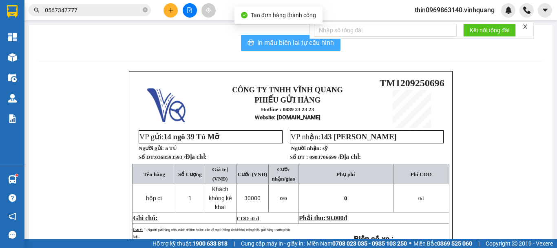
click at [281, 42] on span "In mẫu biên lai tự cấu hình" at bounding box center [295, 43] width 77 height 10
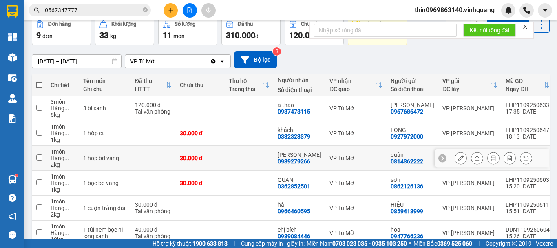
scroll to position [82, 0]
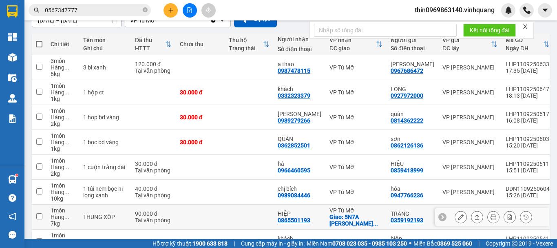
drag, startPoint x: 327, startPoint y: 190, endPoint x: 38, endPoint y: 219, distance: 290.6
click at [38, 219] on td at bounding box center [39, 216] width 15 height 25
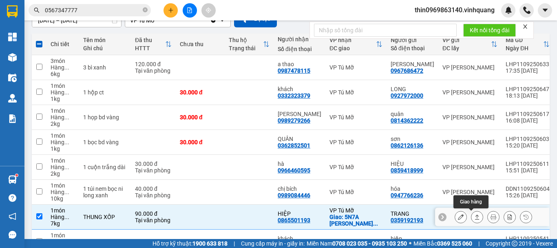
click at [474, 217] on icon at bounding box center [477, 217] width 6 height 6
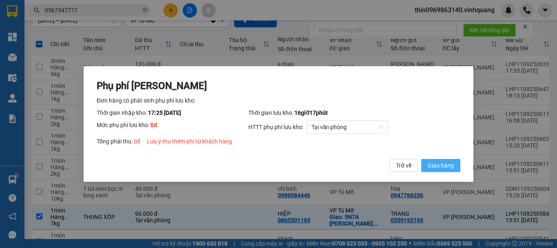
click at [435, 164] on span "Giao hàng" at bounding box center [441, 165] width 26 height 9
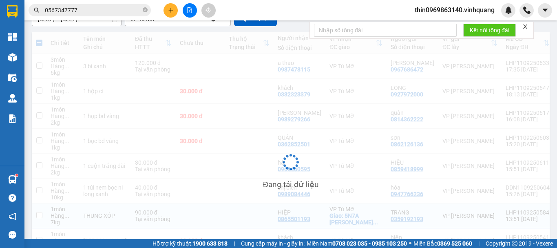
checkbox input "false"
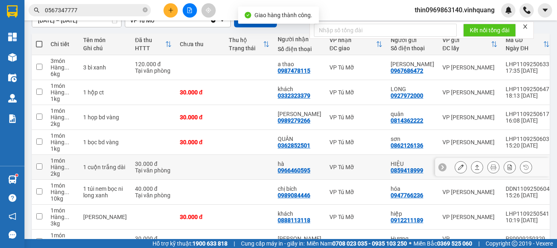
scroll to position [122, 0]
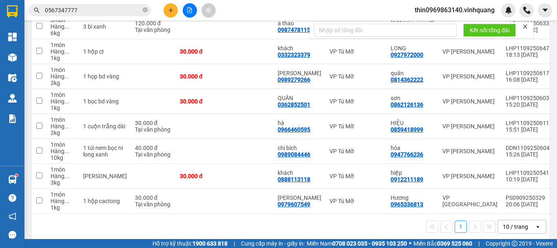
click at [92, 11] on input "0567347777" at bounding box center [93, 10] width 96 height 9
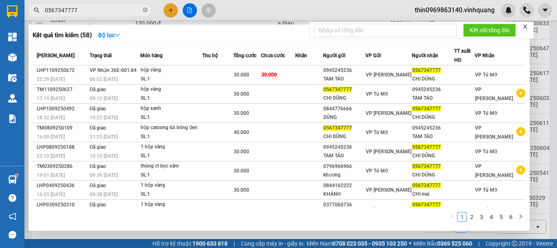
click at [92, 11] on input "0567347777" at bounding box center [93, 10] width 96 height 9
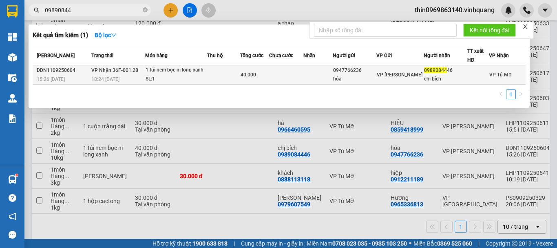
type input "09890844"
click at [175, 75] on div "SL: 1" at bounding box center [176, 79] width 61 height 9
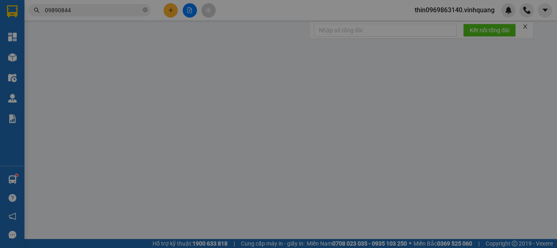
type input "0947766236"
type input "hóa"
type input "0989084446"
type input "chị bích"
type input "40.000"
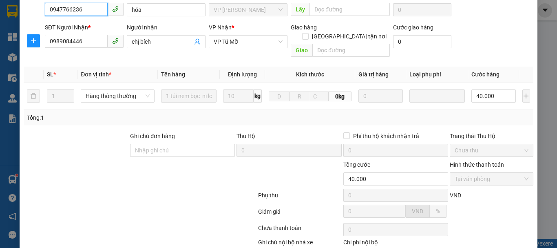
scroll to position [123, 0]
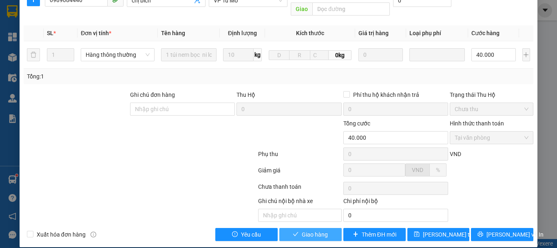
click at [313, 230] on span "Giao hàng" at bounding box center [315, 234] width 26 height 9
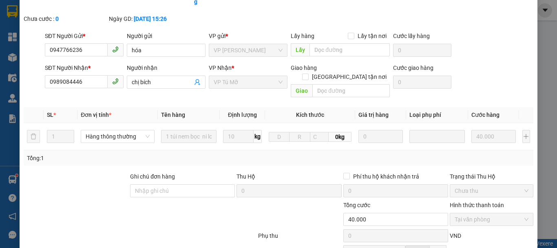
scroll to position [0, 0]
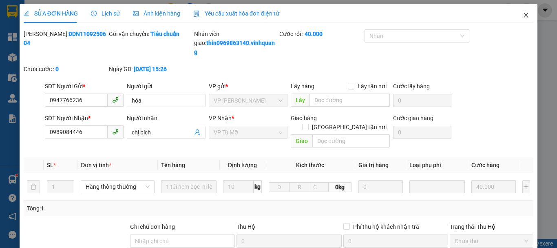
click at [523, 15] on icon "close" at bounding box center [526, 15] width 7 height 7
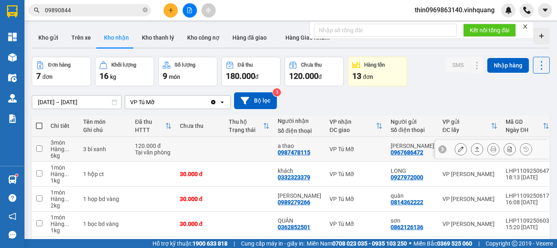
click at [41, 146] on input "checkbox" at bounding box center [39, 148] width 6 height 6
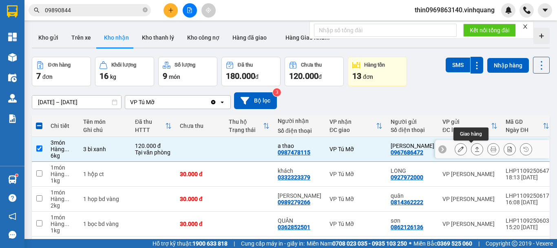
click at [475, 151] on icon at bounding box center [477, 148] width 4 height 5
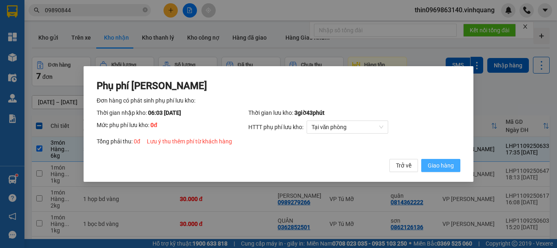
click at [449, 172] on button "Giao hàng" at bounding box center [440, 165] width 39 height 13
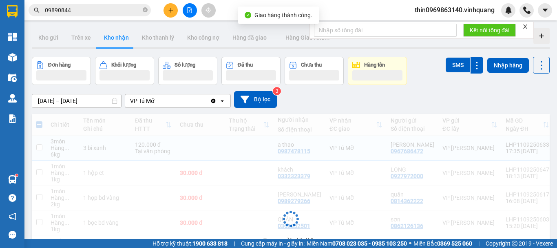
checkbox input "false"
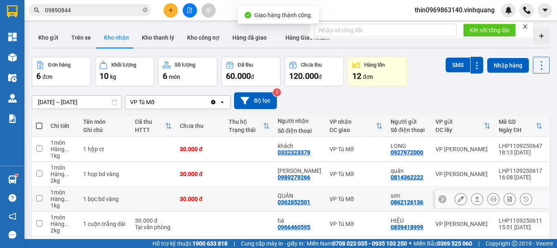
scroll to position [82, 0]
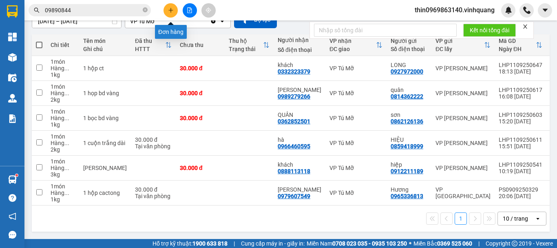
click at [170, 9] on icon "plus" at bounding box center [171, 10] width 6 height 6
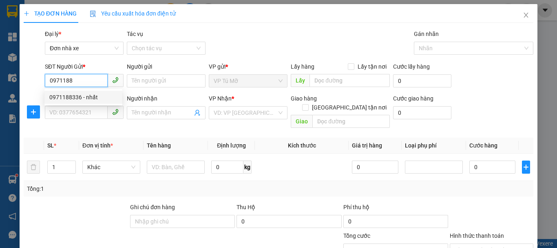
click at [93, 95] on div "0971188336 - nhất" at bounding box center [83, 97] width 68 height 9
type input "0971188336"
type input "nhất"
type input "0964818912"
type input "[PERSON_NAME]"
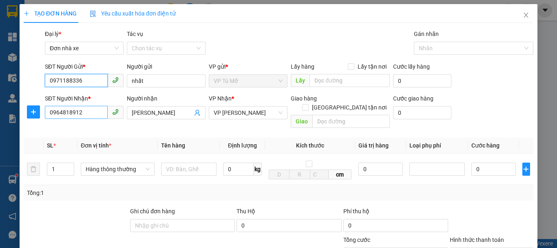
type input "0971188336"
click at [85, 110] on input "0964818912" at bounding box center [76, 112] width 63 height 13
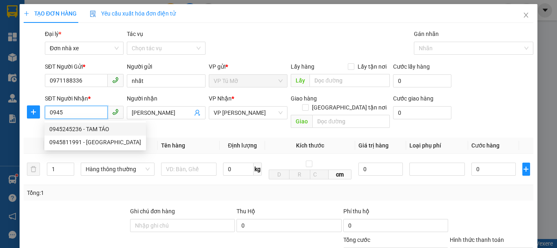
click at [91, 131] on div "0945245236 - TAM TÁO" at bounding box center [95, 128] width 92 height 9
type input "0945245236"
type input "TAM TÁO"
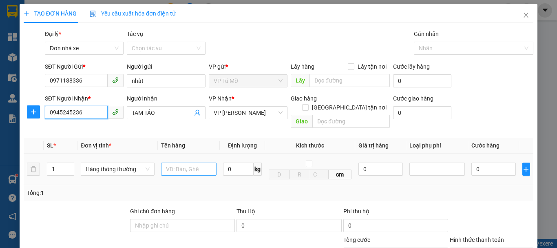
type input "0945245236"
click at [188, 162] on input "text" at bounding box center [188, 168] width 55 height 13
type input "hộp ct"
click at [235, 163] on input "0" at bounding box center [238, 168] width 31 height 13
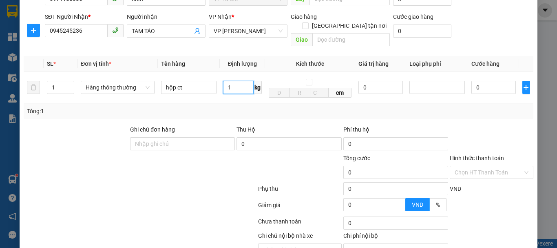
scroll to position [117, 0]
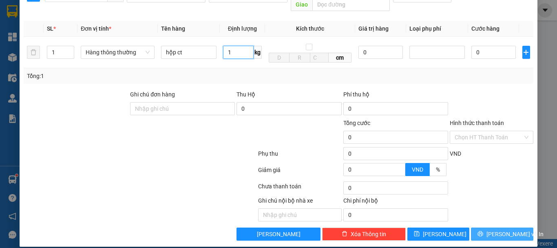
type input "1"
click at [508, 229] on span "[PERSON_NAME] và In" at bounding box center [515, 233] width 57 height 9
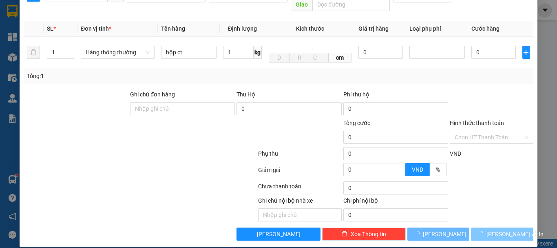
click at [508, 229] on span "[PERSON_NAME] và In" at bounding box center [515, 233] width 57 height 9
type input "30.000"
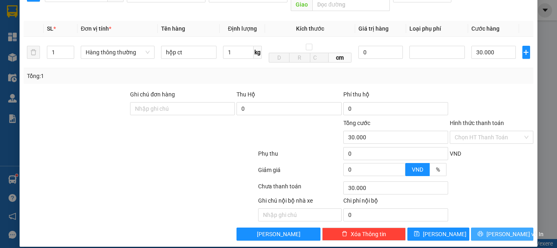
click at [508, 229] on span "[PERSON_NAME] và In" at bounding box center [515, 233] width 57 height 9
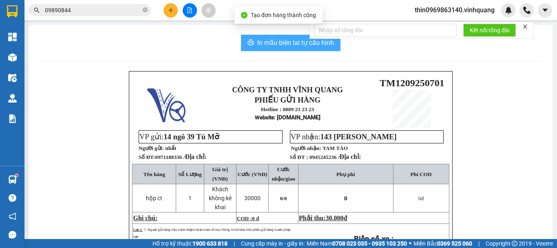
click at [284, 43] on span "In mẫu biên lai tự cấu hình" at bounding box center [295, 43] width 77 height 10
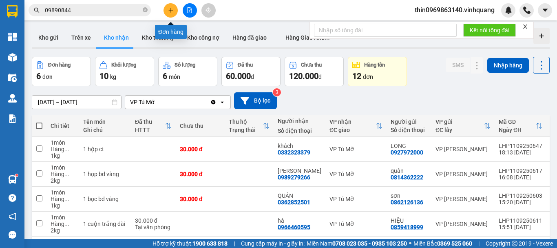
click at [169, 11] on icon "plus" at bounding box center [171, 10] width 6 height 6
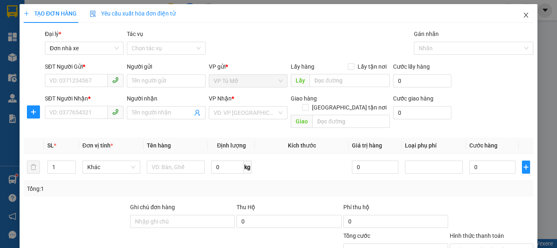
click at [524, 16] on icon "close" at bounding box center [526, 15] width 4 height 5
click at [520, 16] on div at bounding box center [527, 10] width 14 height 14
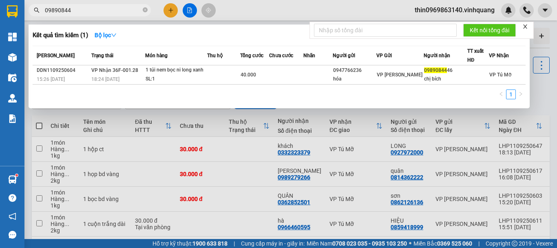
click at [76, 11] on input "09890844" at bounding box center [93, 10] width 96 height 9
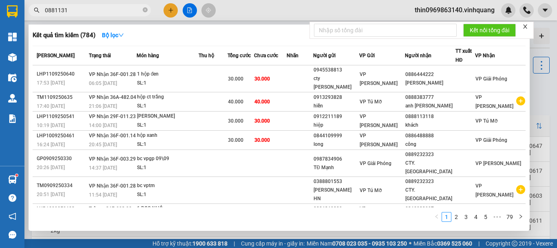
type input "08811311"
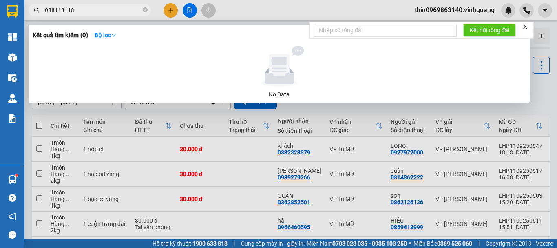
click at [50, 14] on input "088113118" at bounding box center [93, 10] width 96 height 9
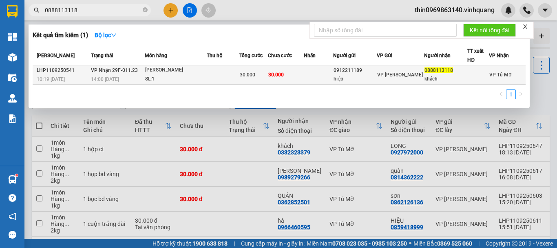
type input "0888113118"
click at [224, 76] on td at bounding box center [223, 74] width 33 height 19
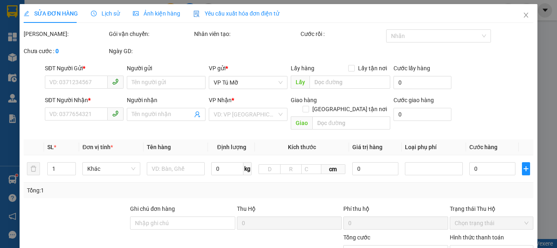
type input "0912211189"
type input "hiệp"
type input "0888113118"
type input "khách"
type input "30.000"
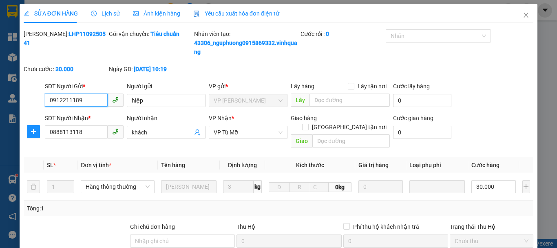
scroll to position [82, 0]
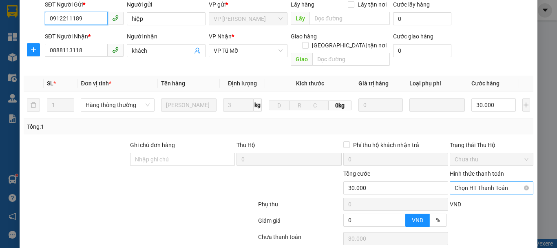
click at [472, 182] on span "Chọn HT Thanh Toán" at bounding box center [492, 188] width 74 height 12
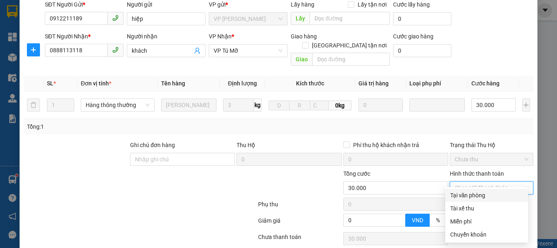
click at [471, 197] on div "Tại văn phòng" at bounding box center [486, 194] width 73 height 9
type input "0"
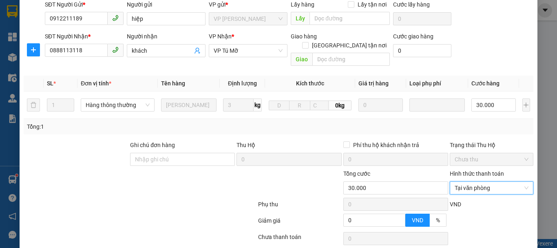
scroll to position [122, 0]
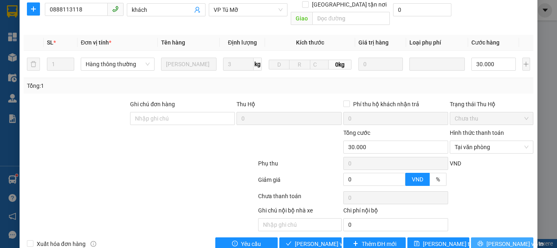
click at [490, 239] on span "[PERSON_NAME] và In" at bounding box center [515, 243] width 57 height 9
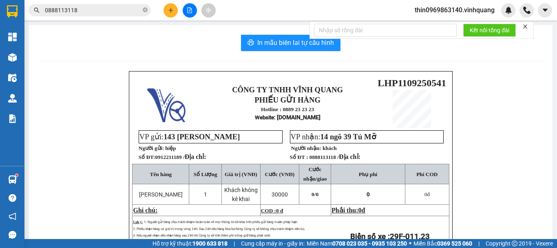
click at [94, 12] on input "0888113118" at bounding box center [93, 10] width 96 height 9
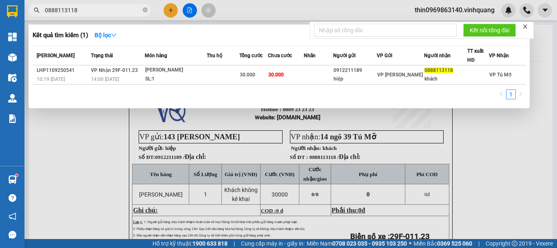
click at [255, 61] on th "Tổng cước" at bounding box center [253, 55] width 29 height 19
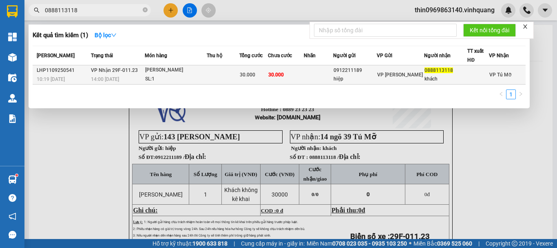
click at [248, 75] on span "30.000" at bounding box center [247, 75] width 15 height 6
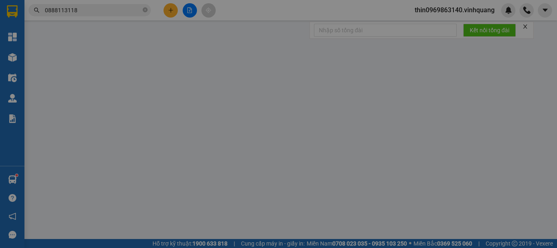
type input "0912211189"
type input "hiệp"
type input "0888113118"
type input "khách"
type input "30.000"
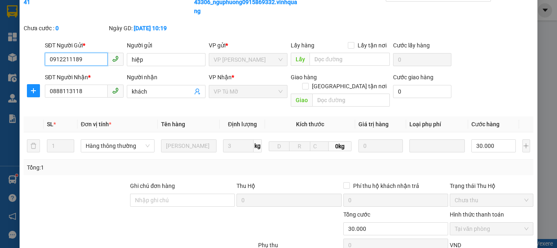
scroll to position [132, 0]
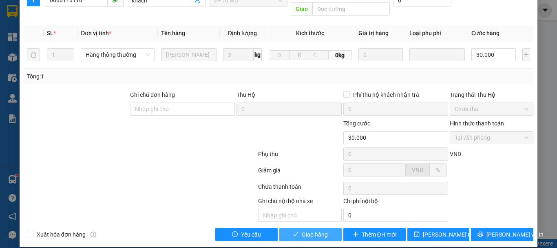
click at [302, 230] on span "Giao hàng" at bounding box center [315, 234] width 26 height 9
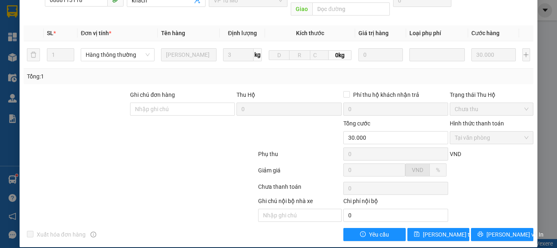
scroll to position [9, 0]
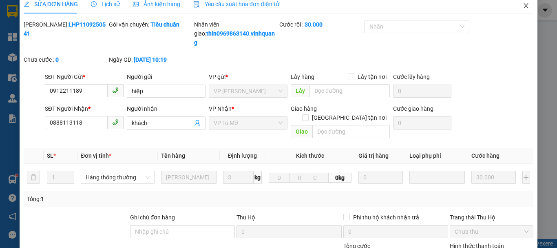
click at [523, 5] on icon "close" at bounding box center [526, 5] width 7 height 7
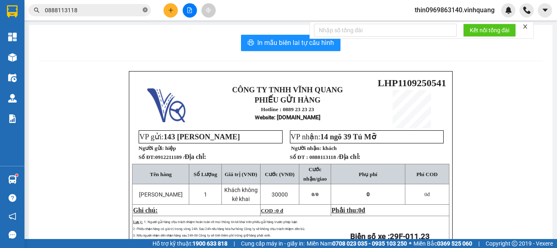
click at [144, 11] on icon "close-circle" at bounding box center [145, 9] width 5 height 5
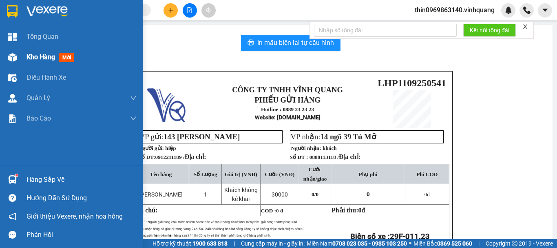
click at [32, 57] on span "Kho hàng" at bounding box center [41, 57] width 29 height 8
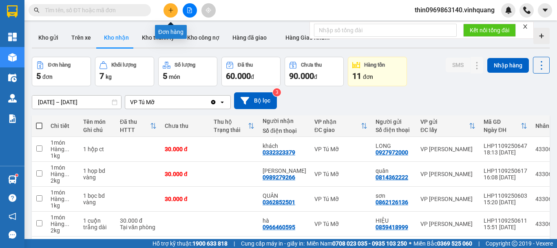
click at [172, 13] on button at bounding box center [171, 10] width 14 height 14
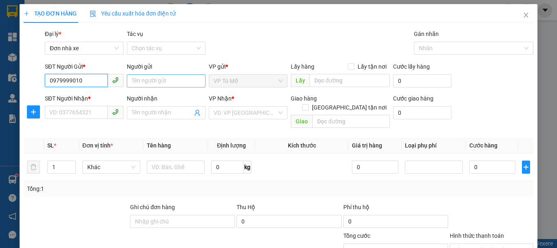
type input "0979999010"
click at [155, 75] on input "Người gửi" at bounding box center [166, 80] width 79 height 13
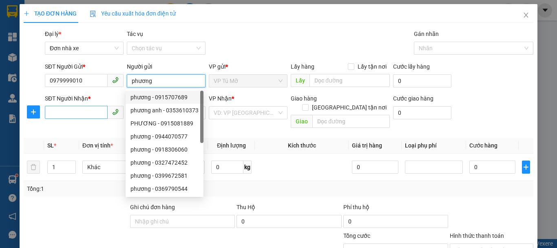
type input "phương"
click at [89, 113] on input "SĐT Người Nhận *" at bounding box center [76, 112] width 63 height 13
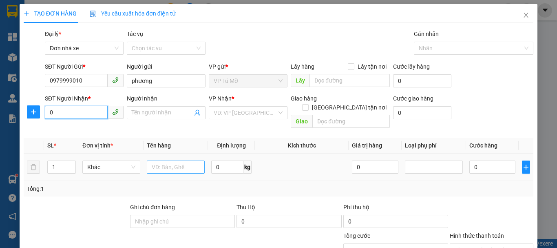
type input "0"
click at [167, 160] on input "text" at bounding box center [176, 166] width 58 height 13
type input "thùng ct"
click at [229, 160] on input "0" at bounding box center [227, 166] width 32 height 13
type input "25"
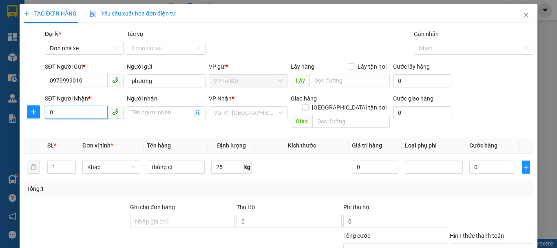
click at [69, 114] on input "0" at bounding box center [76, 112] width 63 height 13
type input "0981606798"
click at [151, 114] on input "Người nhận" at bounding box center [162, 112] width 61 height 9
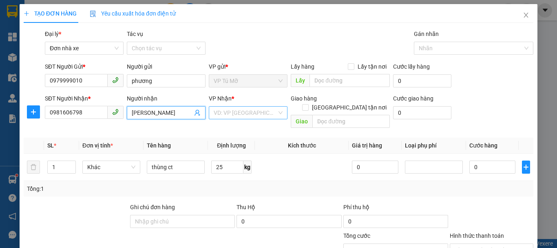
type input "cao giang"
click at [241, 113] on input "search" at bounding box center [245, 112] width 63 height 12
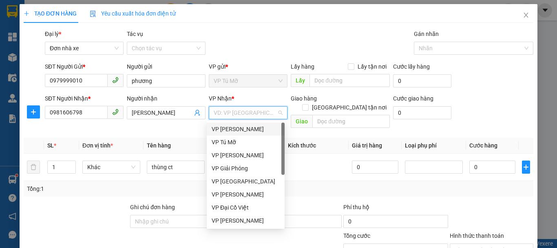
click at [241, 113] on input "search" at bounding box center [245, 112] width 63 height 12
click at [252, 132] on div "VP [PERSON_NAME]" at bounding box center [246, 128] width 68 height 9
click at [252, 137] on tr "SL * Đơn vị tính * Tên hàng Định lượng Kích thước Giá trị hàng Loại phụ phí Cướ…" at bounding box center [279, 145] width 510 height 16
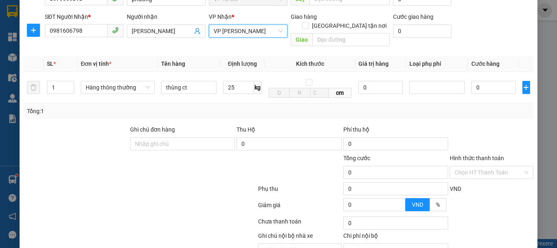
scroll to position [117, 0]
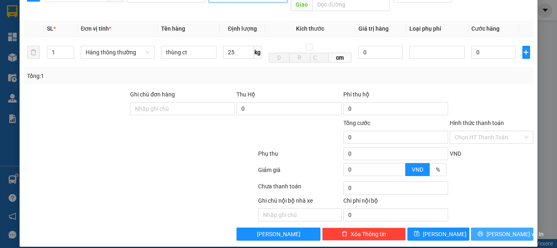
click at [499, 229] on span "[PERSON_NAME] và In" at bounding box center [515, 233] width 57 height 9
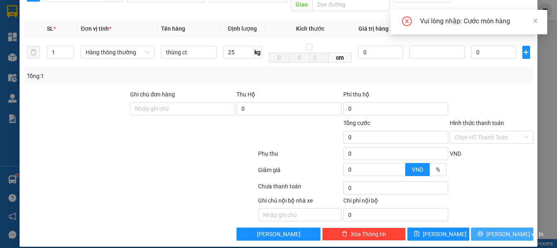
click at [499, 229] on span "[PERSON_NAME] và In" at bounding box center [515, 233] width 57 height 9
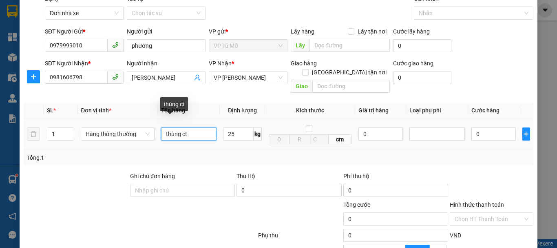
click at [195, 130] on input "thùng ct" at bounding box center [188, 133] width 55 height 13
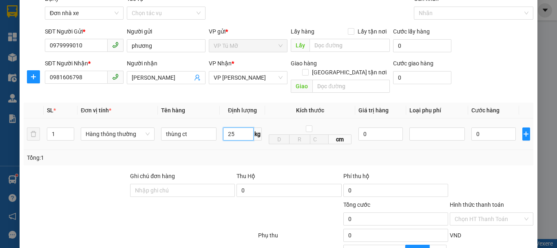
click at [239, 128] on input "25" at bounding box center [238, 133] width 31 height 13
click at [239, 127] on input "25" at bounding box center [238, 133] width 31 height 13
type input "2"
type input "25"
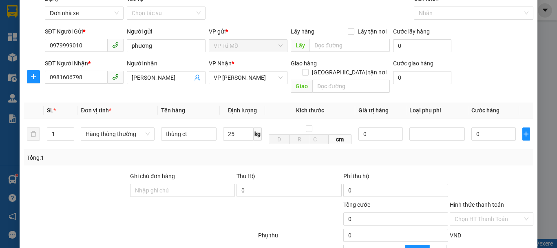
click at [391, 153] on div "Tổng: 1" at bounding box center [278, 157] width 503 height 9
type input "60.000"
drag, startPoint x: 391, startPoint y: 146, endPoint x: 350, endPoint y: 148, distance: 41.6
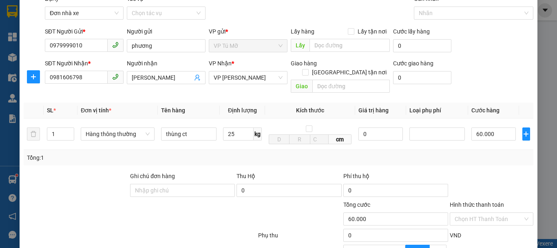
click at [350, 153] on div "Tổng: 1" at bounding box center [278, 157] width 503 height 9
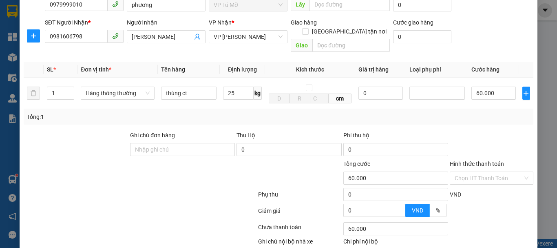
scroll to position [117, 0]
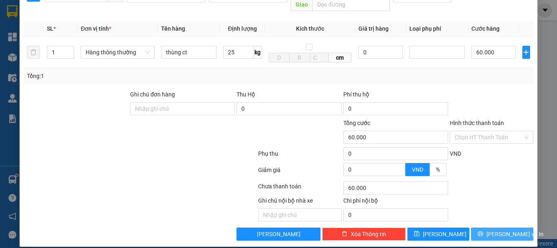
click at [498, 229] on span "[PERSON_NAME] và In" at bounding box center [515, 233] width 57 height 9
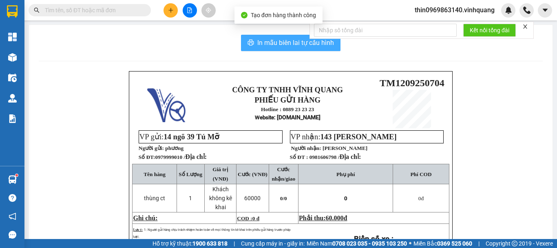
click at [265, 46] on span "In mẫu biên lai tự cấu hình" at bounding box center [295, 43] width 77 height 10
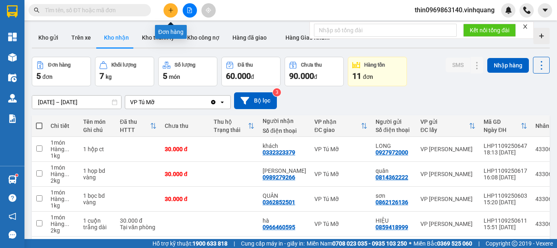
click at [170, 11] on icon "plus" at bounding box center [171, 10] width 6 height 6
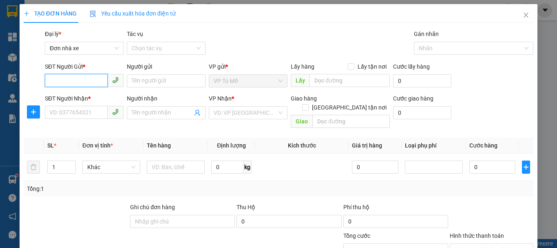
click at [76, 77] on input "SĐT Người Gửi *" at bounding box center [76, 80] width 63 height 13
type input "0976911882"
click at [86, 97] on div "0976911882 - huynh" at bounding box center [83, 97] width 68 height 9
type input "huynh"
type input "0912533168"
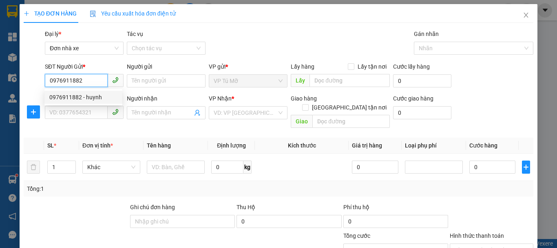
type input "hải"
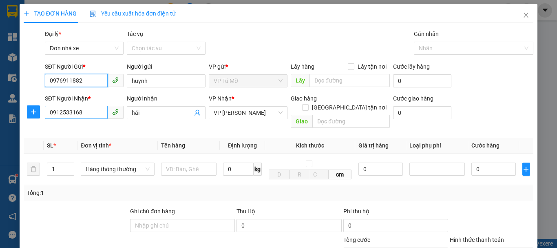
type input "0976911882"
click at [93, 118] on input "0912533168" at bounding box center [76, 112] width 63 height 13
type input "0912560010"
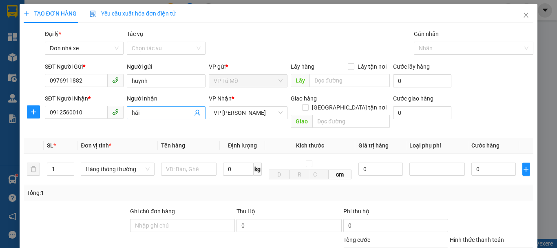
click at [156, 113] on input "hải" at bounding box center [162, 112] width 61 height 9
type input "yến"
click at [184, 166] on div "LUYẾN - 0902476768" at bounding box center [176, 168] width 91 height 9
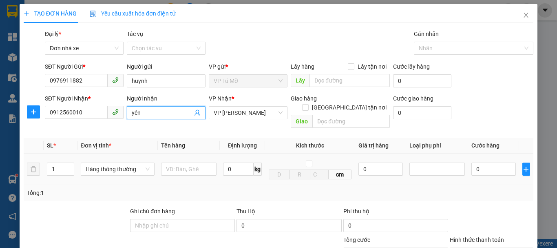
type input "0902476768"
type input "LUYẾN"
click at [184, 166] on input "text" at bounding box center [188, 168] width 55 height 13
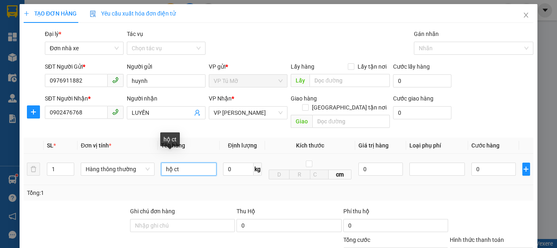
click at [170, 162] on input "hộ ct" at bounding box center [188, 168] width 55 height 13
type input "hộp ct"
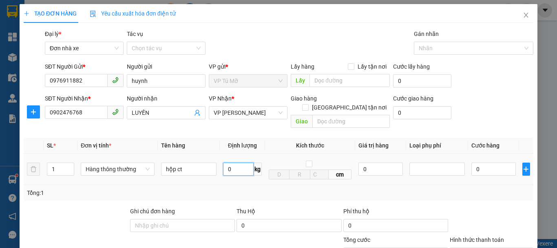
click at [236, 162] on input "0" at bounding box center [238, 168] width 31 height 13
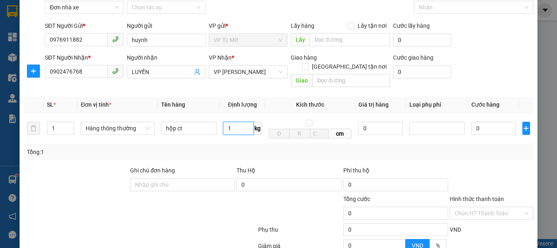
scroll to position [117, 0]
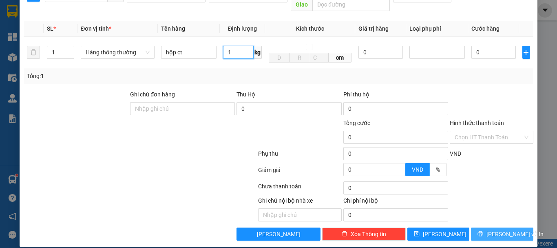
type input "1"
click at [506, 229] on span "[PERSON_NAME] và In" at bounding box center [515, 233] width 57 height 9
type input "30.000"
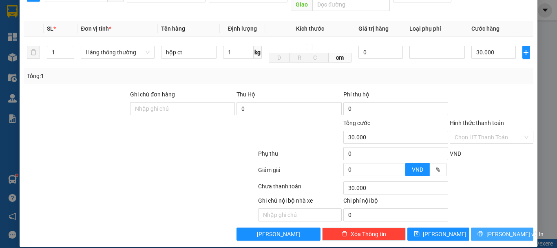
click at [497, 229] on span "[PERSON_NAME] và In" at bounding box center [515, 233] width 57 height 9
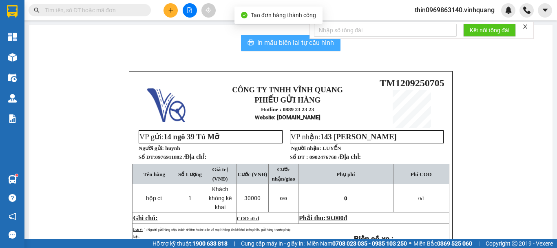
click at [286, 42] on span "In mẫu biên lai tự cấu hình" at bounding box center [295, 43] width 77 height 10
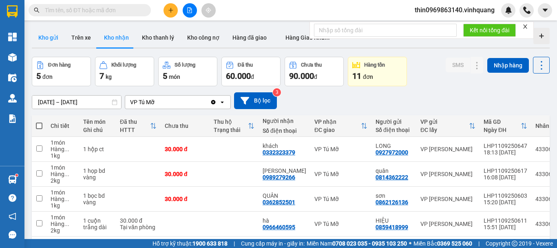
click at [49, 38] on button "Kho gửi" at bounding box center [48, 38] width 33 height 20
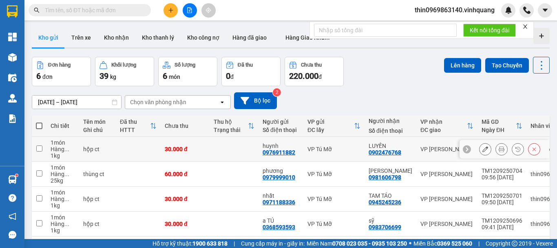
click at [483, 150] on icon at bounding box center [486, 149] width 6 height 6
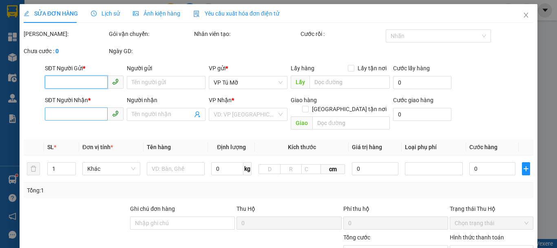
type input "0976911882"
type input "huynh"
type input "0902476768"
type input "LUYẾN"
type input "30.000"
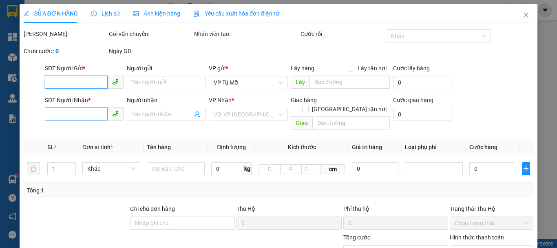
type input "30.000"
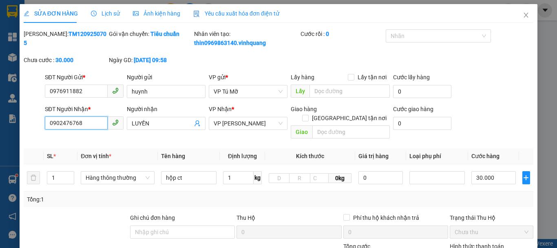
click at [92, 126] on input "0902476768" at bounding box center [76, 122] width 63 height 13
type input "0912560010"
click at [157, 118] on span "LUYẾN" at bounding box center [166, 123] width 79 height 13
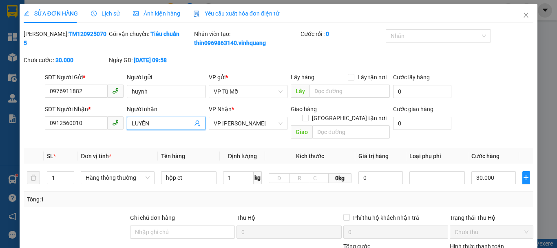
click at [157, 118] on span "LUYẾN" at bounding box center [166, 123] width 79 height 13
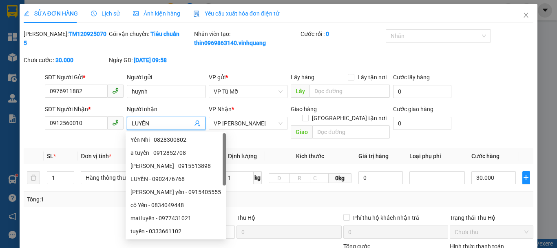
click at [155, 120] on input "LUYẾN" at bounding box center [162, 123] width 61 height 9
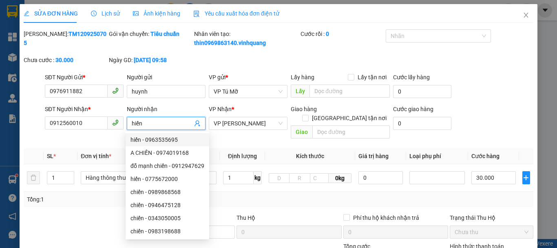
scroll to position [123, 0]
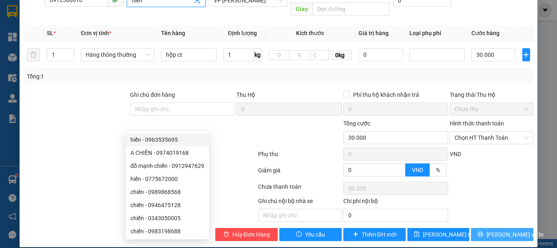
type input "hiến"
click at [494, 230] on span "[PERSON_NAME] và In" at bounding box center [515, 234] width 57 height 9
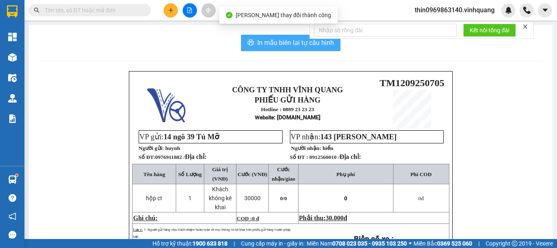
click at [275, 46] on span "In mẫu biên lai tự cấu hình" at bounding box center [295, 43] width 77 height 10
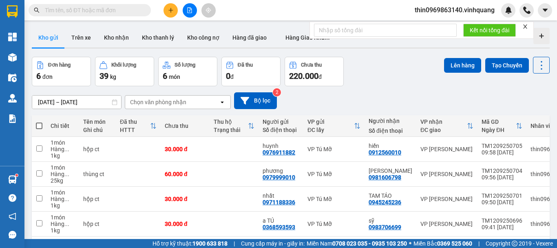
click at [39, 129] on label at bounding box center [39, 126] width 7 height 8
click at [39, 122] on input "checkbox" at bounding box center [39, 122] width 0 height 0
checkbox input "true"
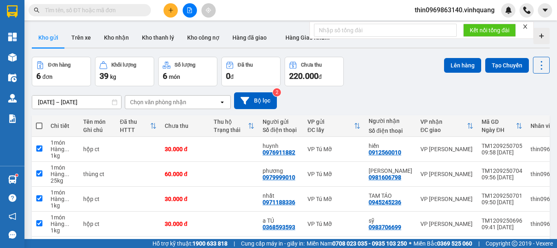
checkbox input "true"
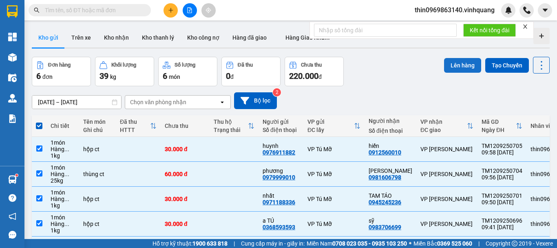
click at [471, 68] on button "Lên hàng" at bounding box center [462, 65] width 37 height 15
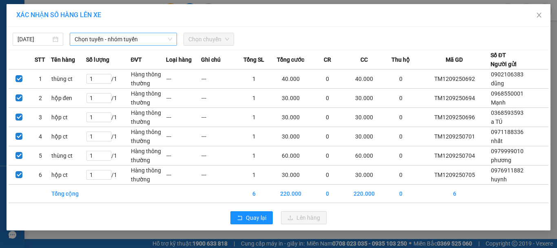
click at [93, 39] on span "Chọn tuyến - nhóm tuyến" at bounding box center [123, 39] width 97 height 12
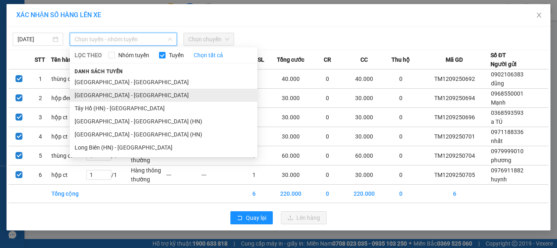
click at [99, 97] on li "[GEOGRAPHIC_DATA] - [GEOGRAPHIC_DATA]" at bounding box center [164, 95] width 188 height 13
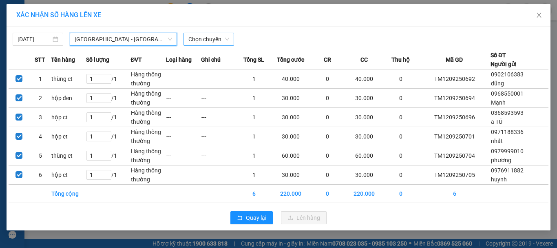
click at [205, 41] on span "Chọn chuyến" at bounding box center [208, 39] width 41 height 12
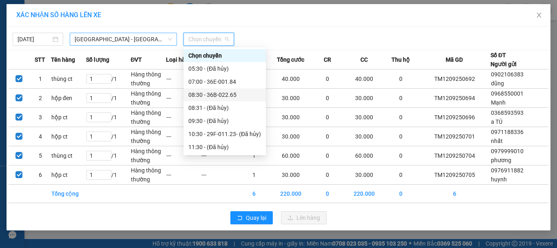
click at [93, 40] on span "[GEOGRAPHIC_DATA] - [GEOGRAPHIC_DATA]" at bounding box center [123, 39] width 97 height 12
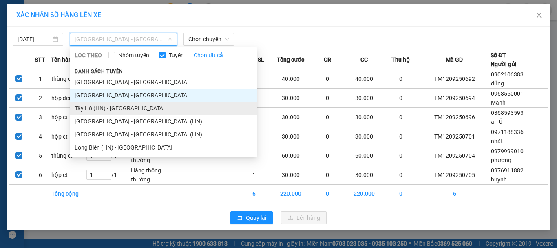
click at [109, 112] on li "Tây Hồ (HN) - [GEOGRAPHIC_DATA]" at bounding box center [164, 108] width 188 height 13
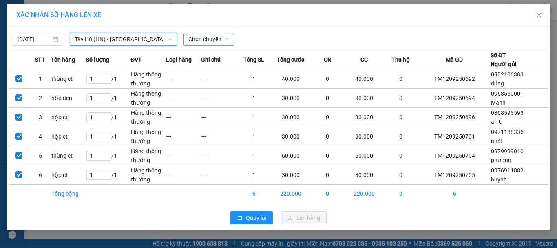
click at [194, 41] on span "Chọn chuyến" at bounding box center [208, 39] width 41 height 12
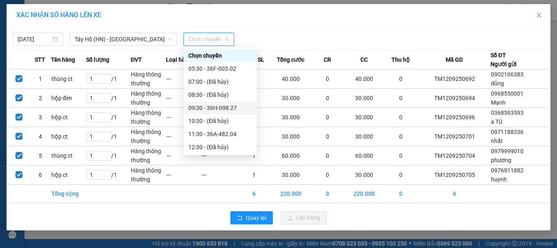
click at [217, 107] on div "09:30 - 36H-098.27" at bounding box center [220, 107] width 64 height 9
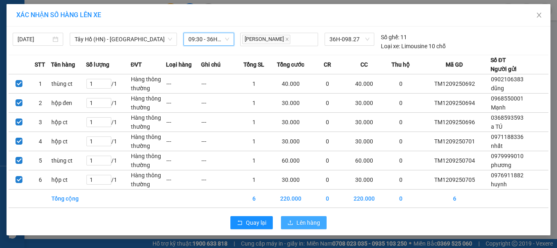
click at [302, 227] on button "Lên hàng" at bounding box center [304, 222] width 46 height 13
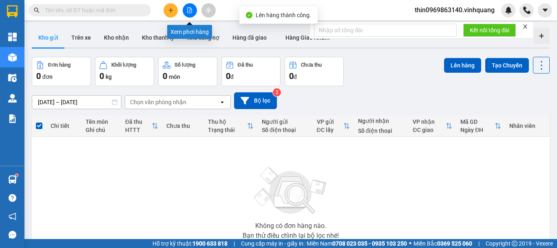
click at [190, 12] on icon "file-add" at bounding box center [190, 10] width 6 height 6
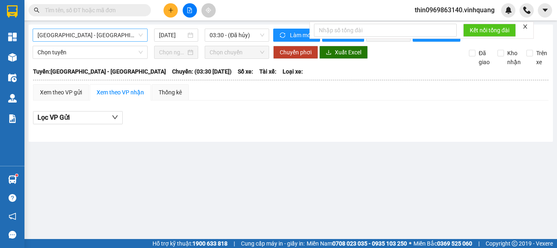
click at [99, 37] on span "[GEOGRAPHIC_DATA] - [GEOGRAPHIC_DATA]" at bounding box center [90, 35] width 105 height 12
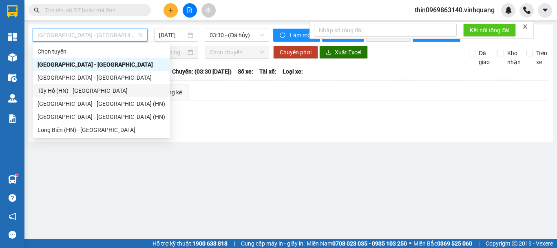
click at [69, 88] on div "Tây Hồ (HN) - [GEOGRAPHIC_DATA]" at bounding box center [102, 90] width 128 height 9
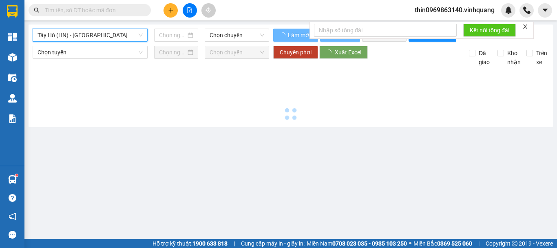
type input "[DATE]"
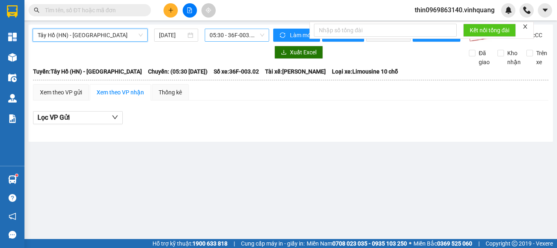
click at [226, 38] on span "05:30 - 36F-003.02" at bounding box center [237, 35] width 55 height 12
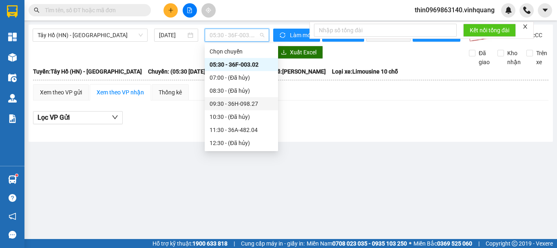
click at [248, 103] on div "09:30 - 36H-098.27" at bounding box center [242, 103] width 64 height 9
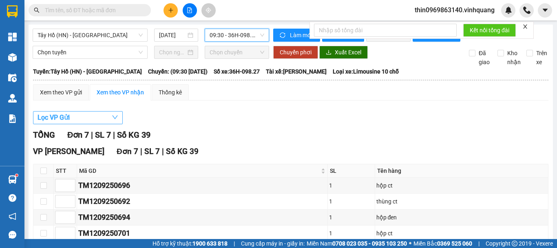
click at [55, 122] on span "Lọc VP Gửi" at bounding box center [54, 117] width 32 height 10
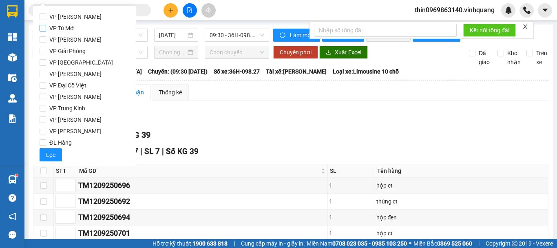
click at [42, 28] on input "VP Tú Mỡ" at bounding box center [43, 28] width 7 height 7
checkbox input "true"
click at [56, 154] on button "Lọc" at bounding box center [51, 154] width 22 height 13
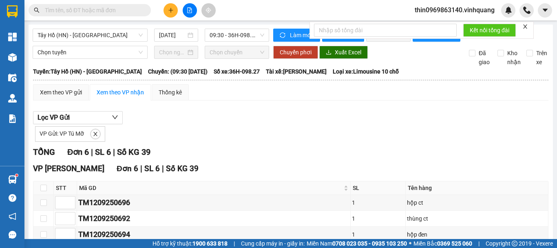
scroll to position [100, 0]
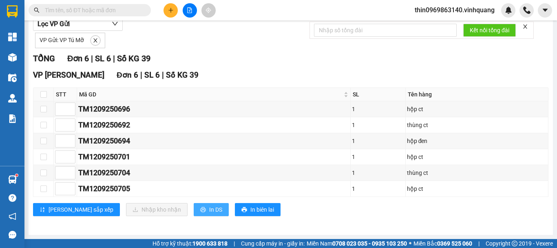
click at [209, 207] on span "In DS" at bounding box center [215, 209] width 13 height 9
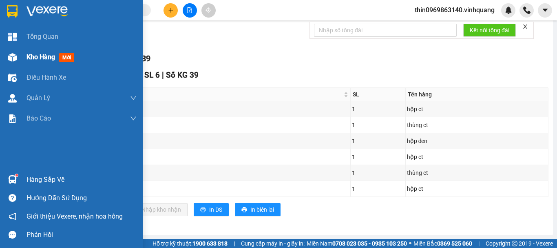
click at [29, 55] on span "Kho hàng" at bounding box center [41, 57] width 29 height 8
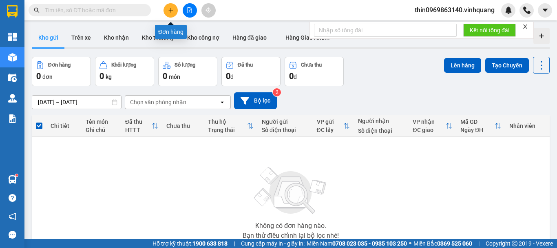
click at [169, 8] on icon "plus" at bounding box center [171, 10] width 6 height 6
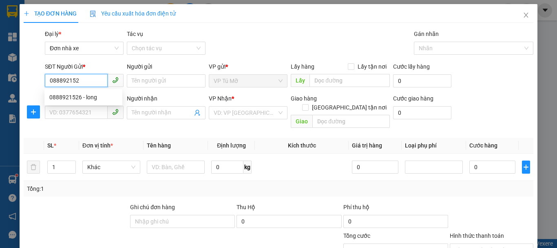
type input "0888921526"
click at [73, 97] on div "0888921526 - long" at bounding box center [83, 97] width 68 height 9
type input "long"
type input "0977545868"
type input "thế"
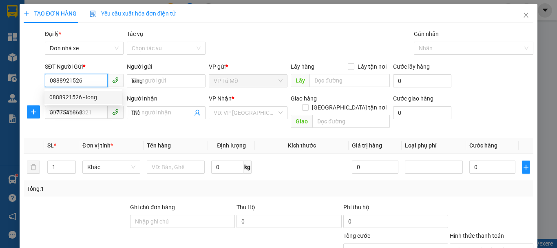
click at [73, 97] on div "0888921526 - long" at bounding box center [83, 97] width 68 height 9
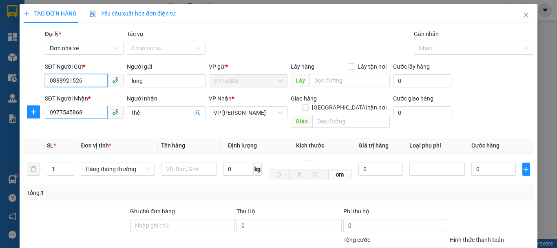
type input "0888921526"
click at [88, 114] on input "0977545868" at bounding box center [76, 112] width 63 height 13
type input "0384560028"
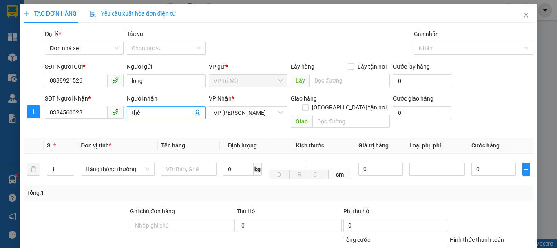
click at [155, 115] on input "thế" at bounding box center [162, 112] width 61 height 9
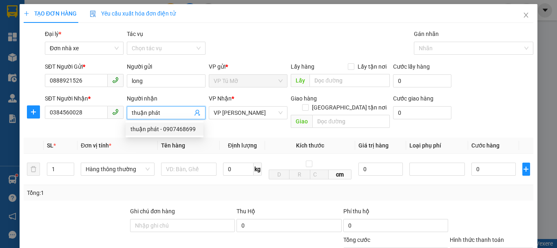
click at [184, 115] on input "thuận phát" at bounding box center [162, 112] width 61 height 9
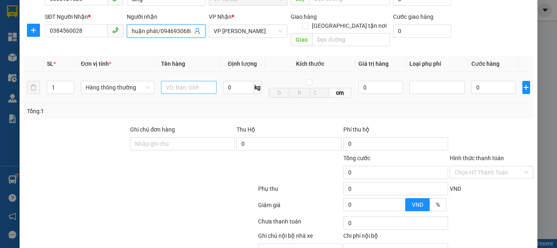
type input "thuận phát/0946930688"
click at [182, 81] on input "text" at bounding box center [188, 87] width 55 height 13
type input "b"
type input "bì trắng to"
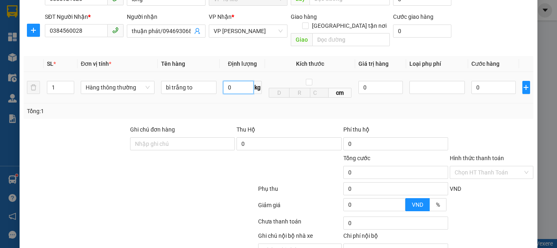
click at [235, 81] on input "0" at bounding box center [238, 87] width 31 height 13
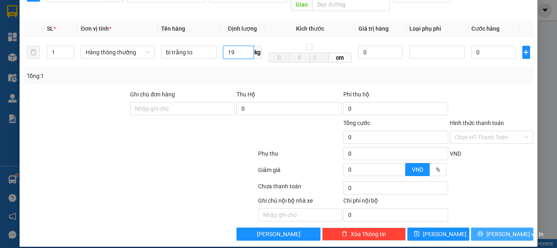
type input "19"
click at [494, 229] on span "[PERSON_NAME] và In" at bounding box center [515, 233] width 57 height 9
type input "50.000"
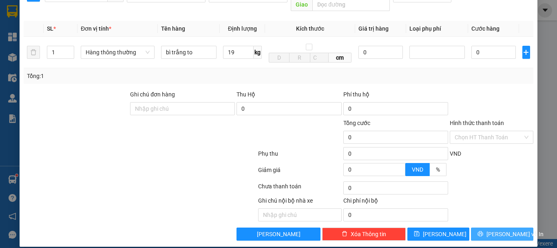
type input "50.000"
click at [494, 229] on span "[PERSON_NAME] và In" at bounding box center [515, 233] width 57 height 9
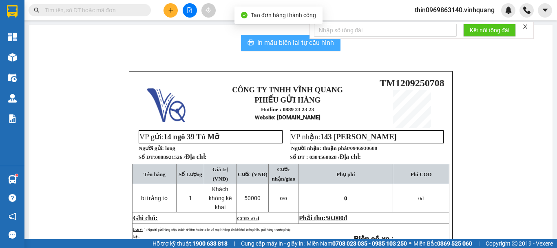
click at [292, 44] on span "In mẫu biên lai tự cấu hình" at bounding box center [295, 43] width 77 height 10
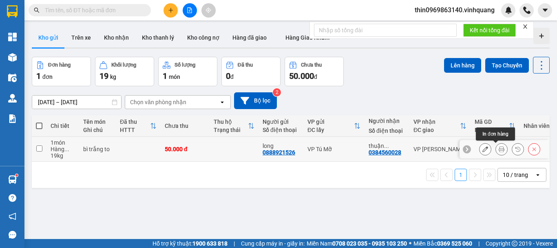
click at [499, 148] on icon at bounding box center [502, 149] width 6 height 6
